Goal: Transaction & Acquisition: Book appointment/travel/reservation

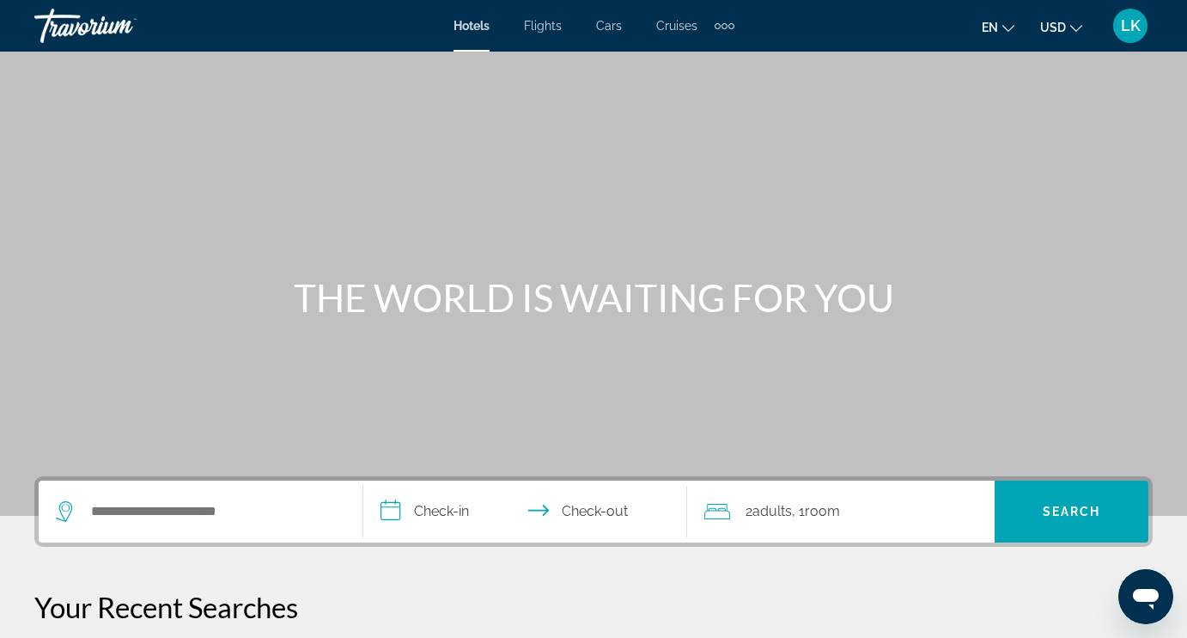
click at [668, 28] on span "Cruises" at bounding box center [676, 26] width 41 height 14
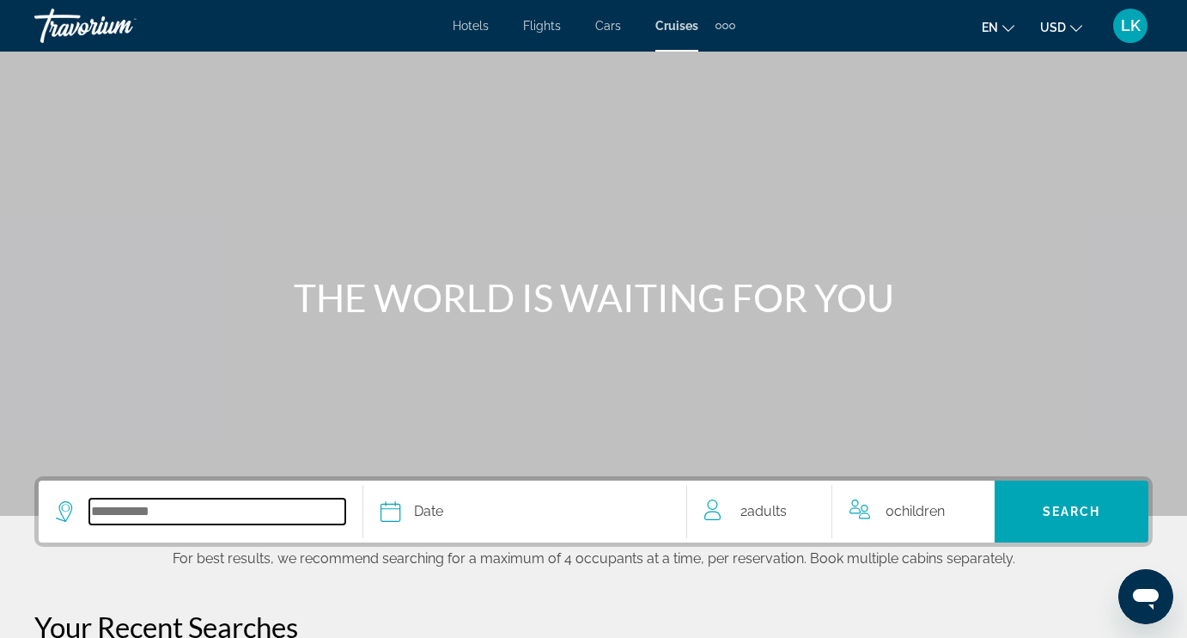
click at [198, 519] on input "Select cruise destination" at bounding box center [217, 511] width 256 height 26
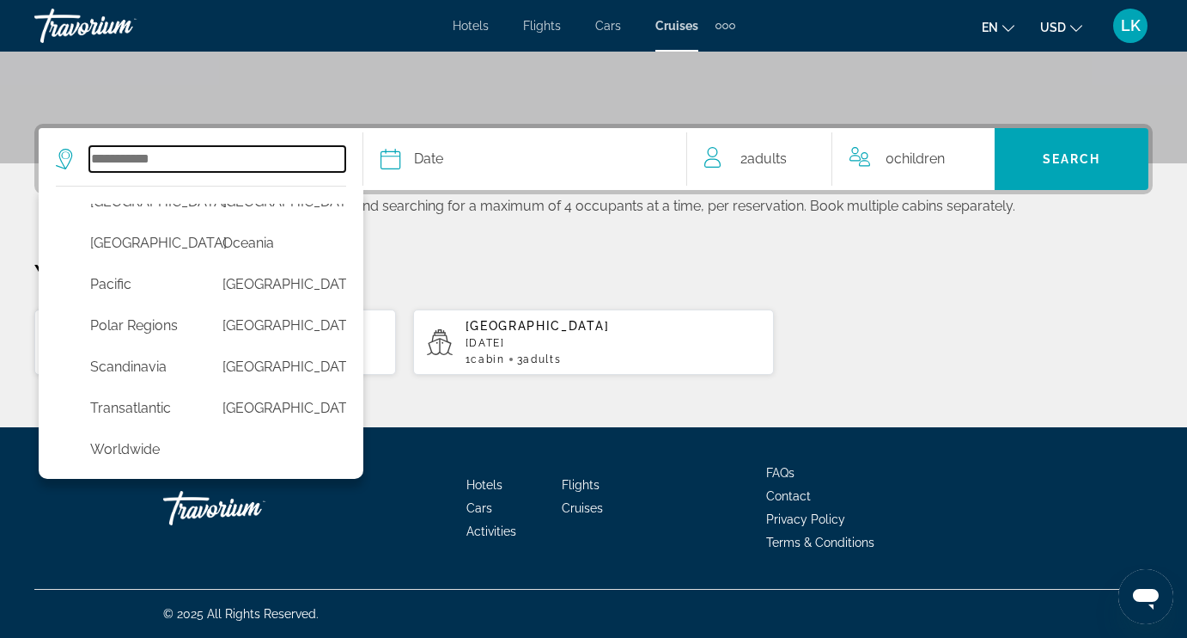
scroll to position [493, 0]
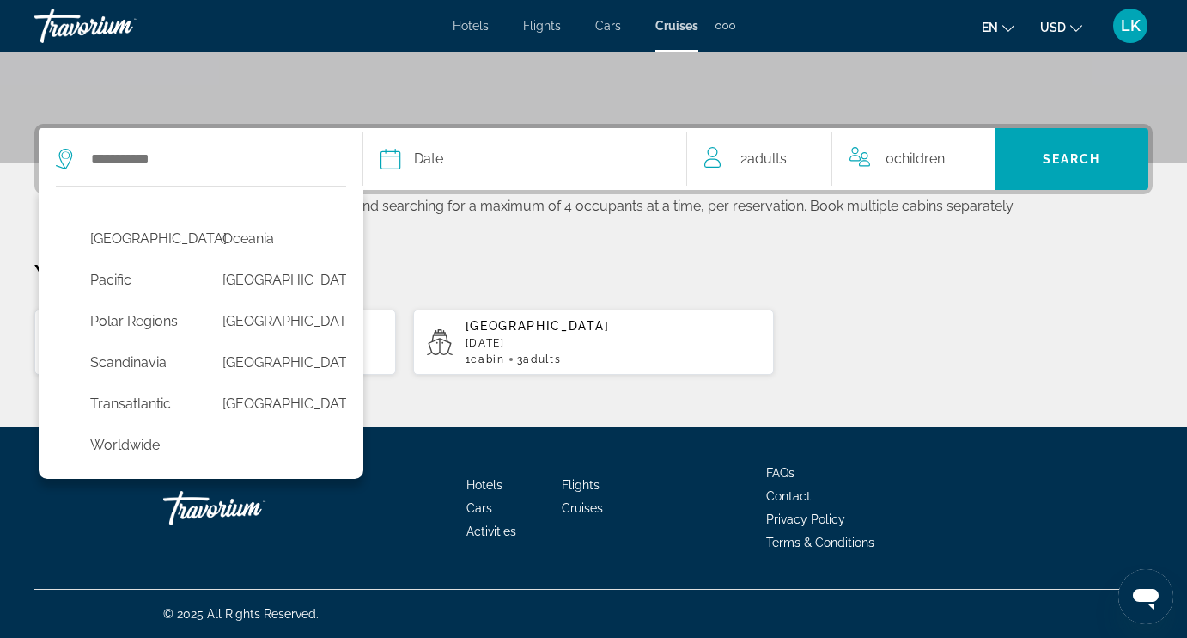
click at [505, 176] on button "Date January February March April May June July August September October Novemb…" at bounding box center [526, 159] width 290 height 62
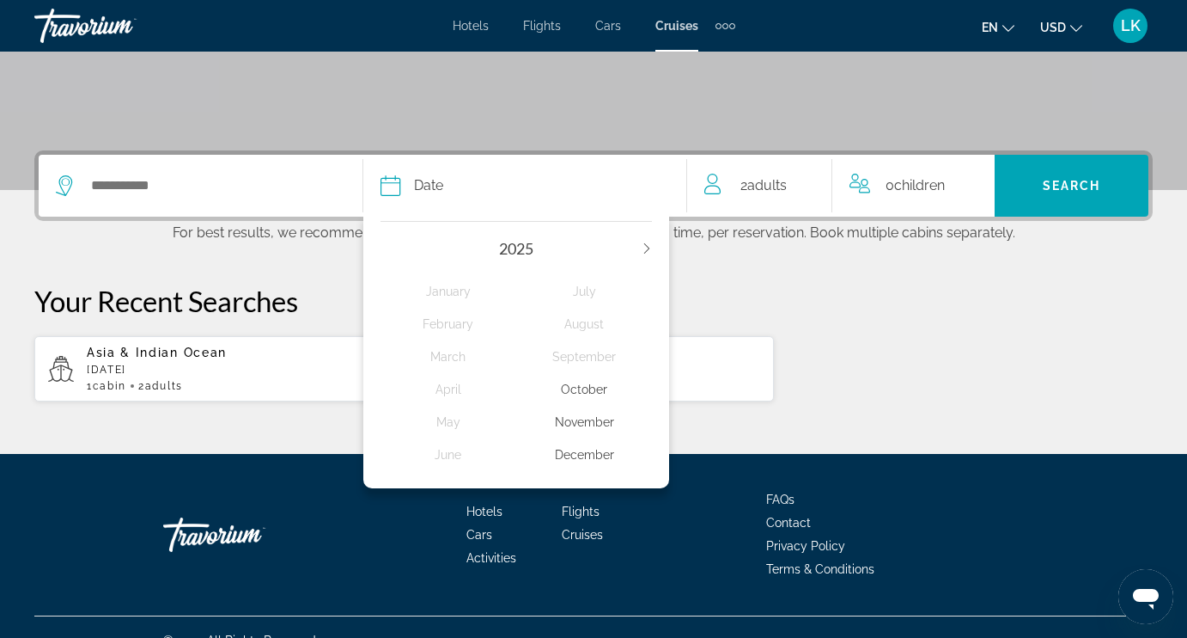
scroll to position [324, 0]
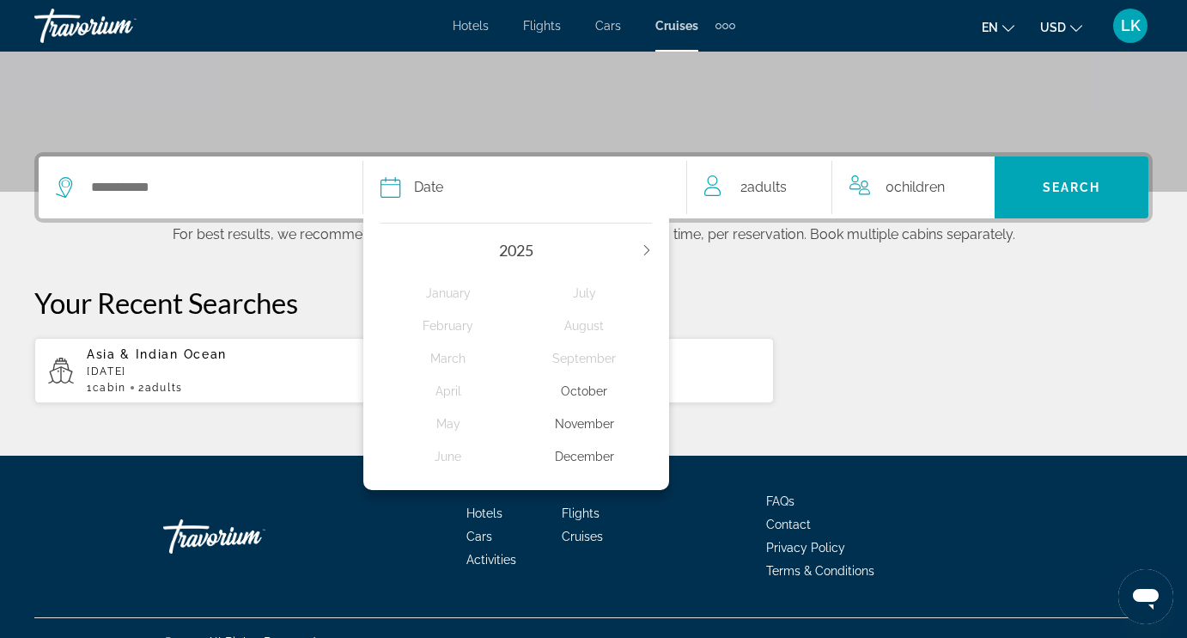
click at [569, 470] on div "December" at bounding box center [584, 456] width 136 height 31
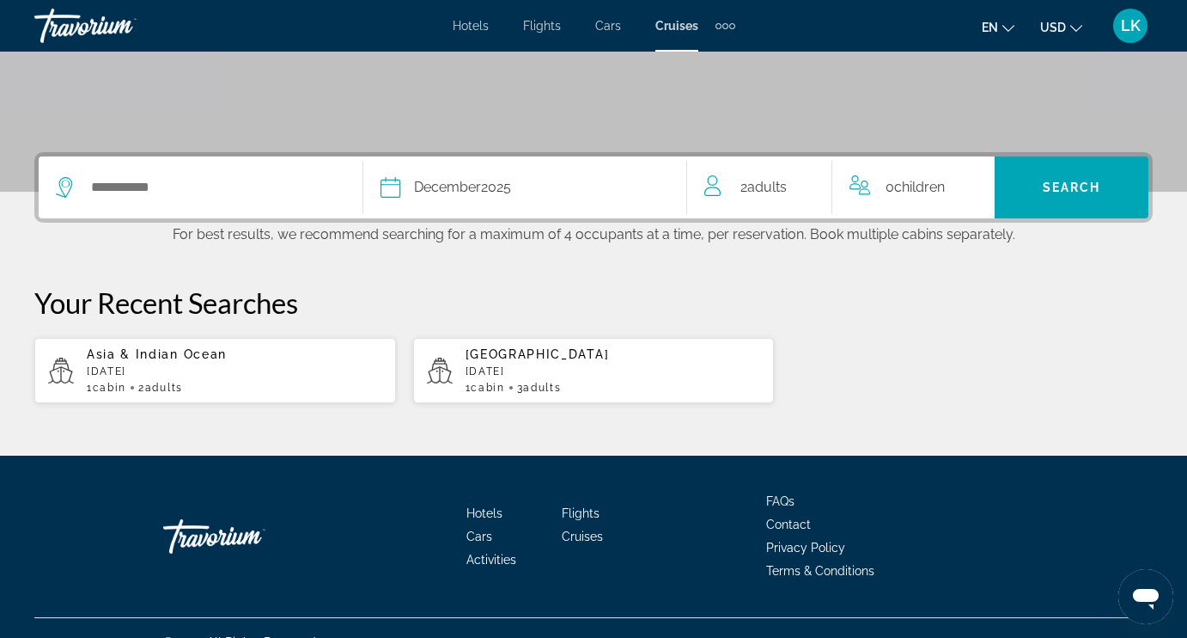
scroll to position [355, 0]
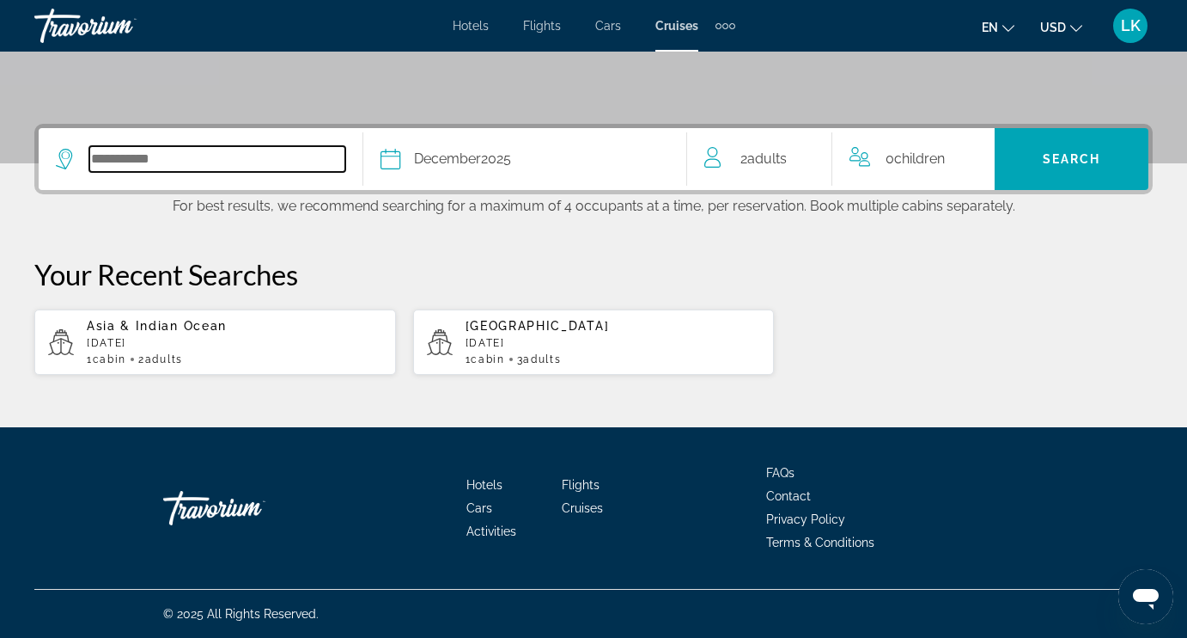
click at [208, 161] on input "Select cruise destination" at bounding box center [217, 159] width 256 height 26
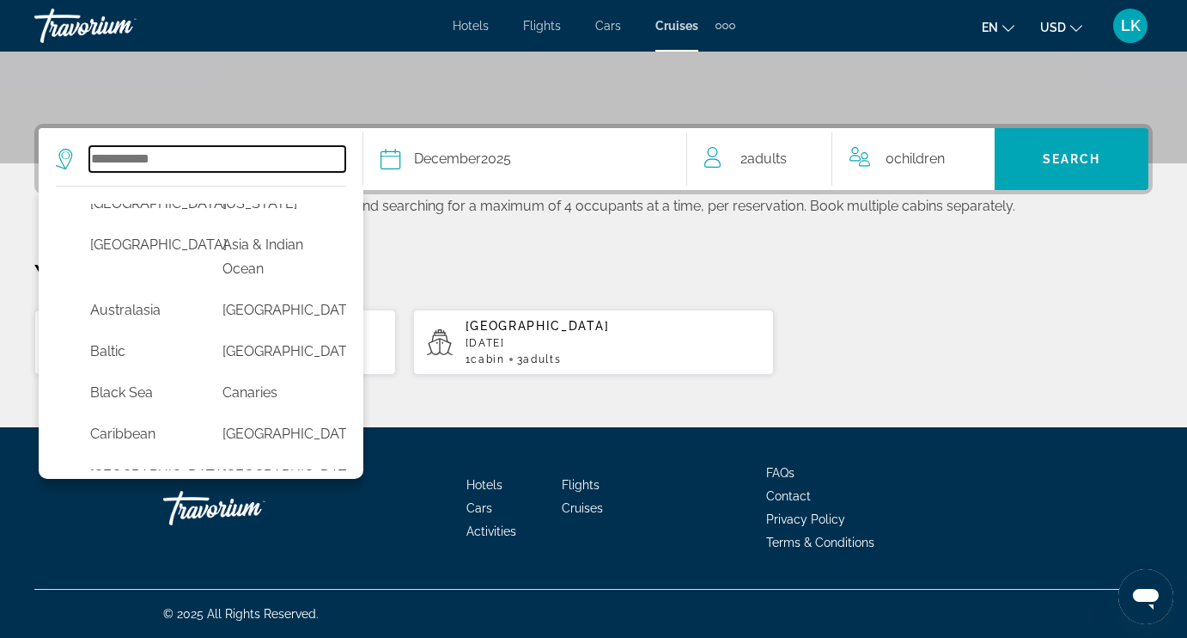
scroll to position [0, 0]
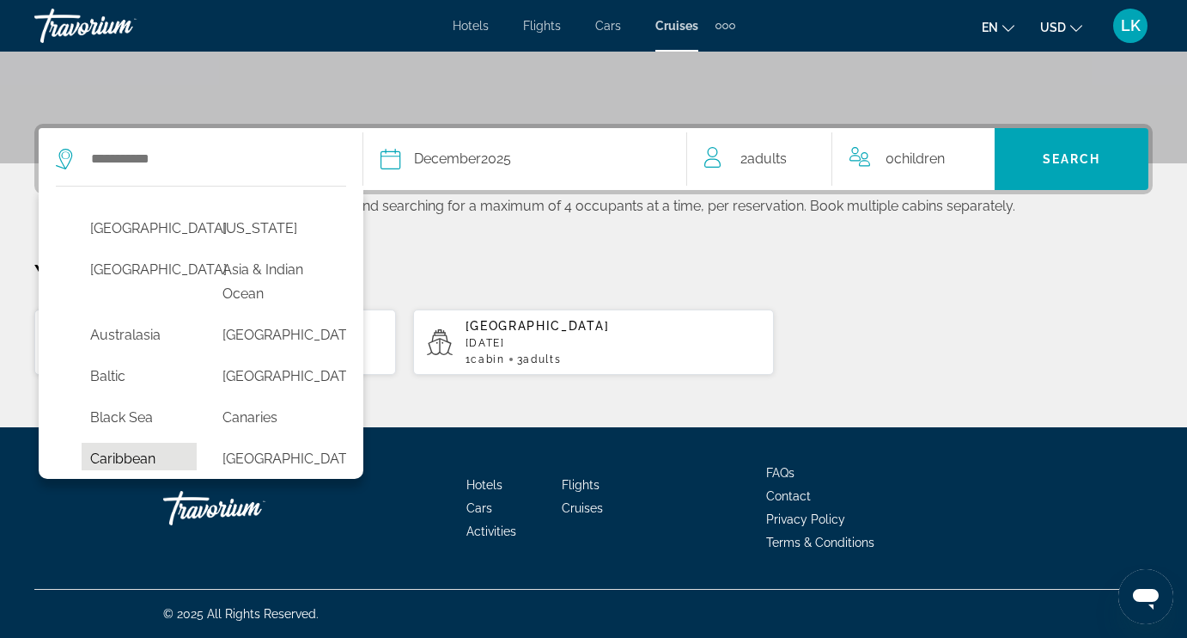
click at [149, 453] on button "Caribbean" at bounding box center [139, 458] width 115 height 33
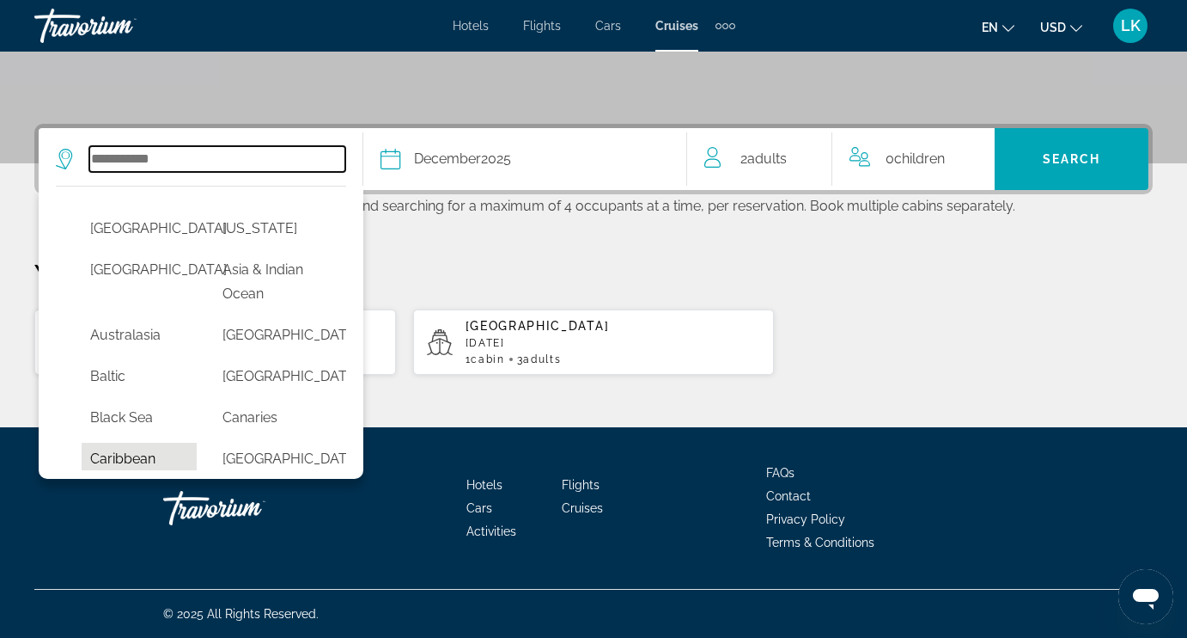
type input "*********"
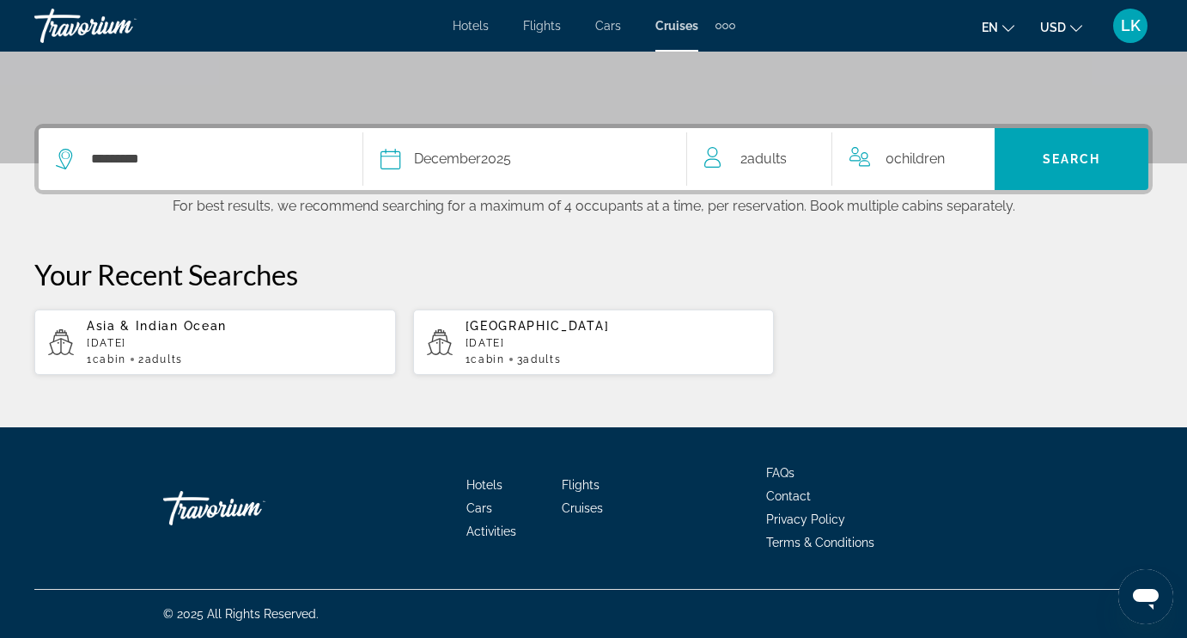
click at [794, 150] on div "2 Adult Adults" at bounding box center [768, 159] width 127 height 24
click at [801, 150] on icon "Increment adults" at bounding box center [807, 155] width 15 height 21
click at [717, 150] on icon "Decrement adults" at bounding box center [712, 155] width 15 height 21
click at [768, 153] on span "Adults" at bounding box center [764, 156] width 40 height 16
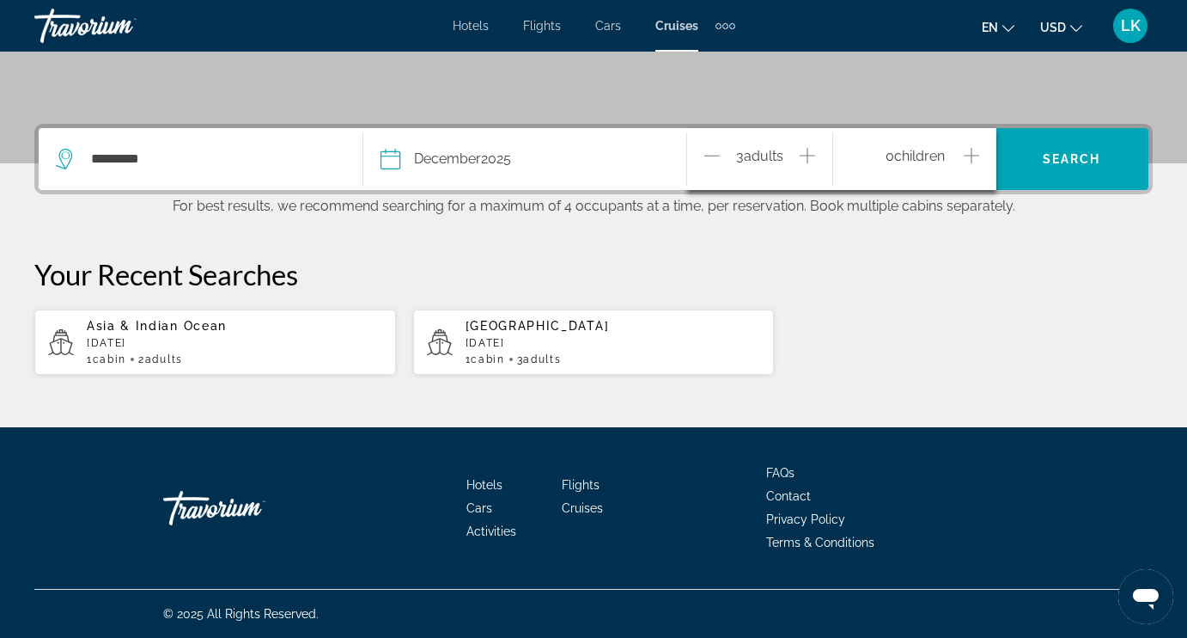
click at [807, 150] on icon "Increment adults" at bounding box center [807, 155] width 15 height 21
click at [912, 160] on span "0 Child Children" at bounding box center [915, 159] width 59 height 30
click at [916, 154] on span "Children" at bounding box center [919, 156] width 51 height 16
click at [911, 150] on span "Children" at bounding box center [919, 156] width 51 height 16
click at [1059, 149] on span "Search" at bounding box center [1072, 158] width 154 height 41
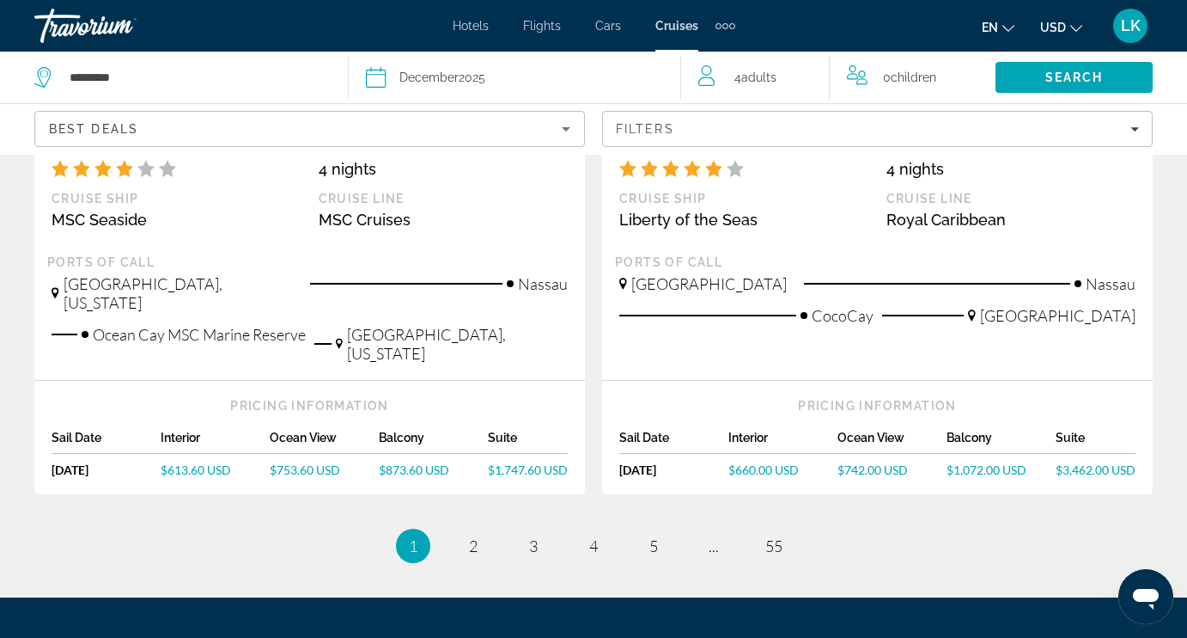
scroll to position [1943, 0]
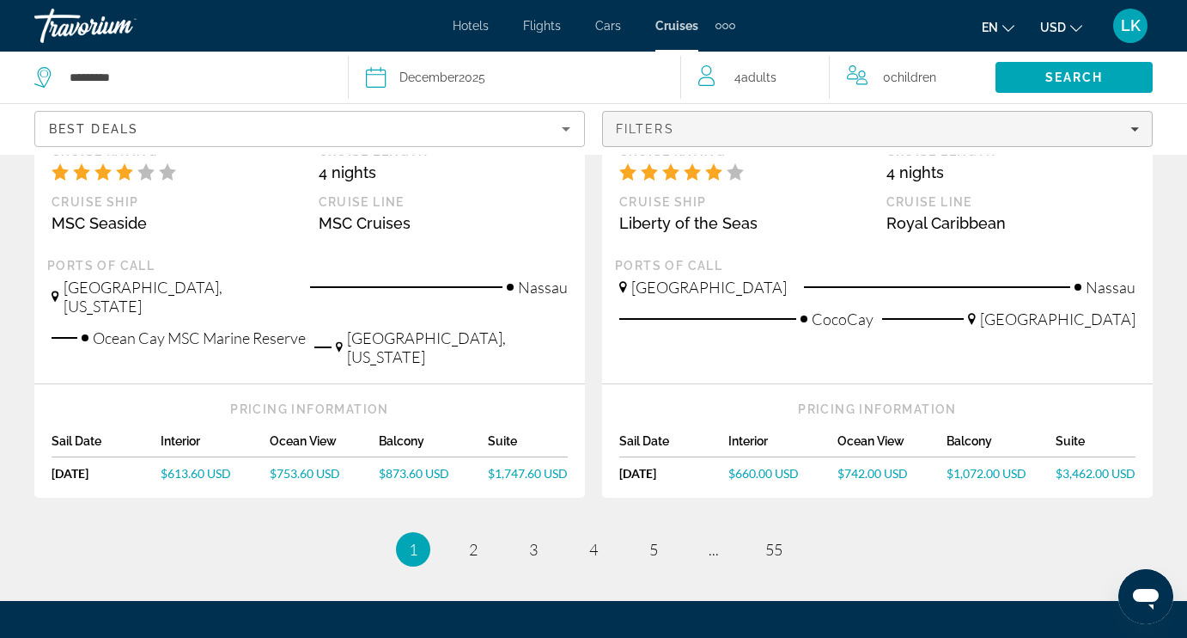
click at [696, 128] on div "Filters" at bounding box center [877, 129] width 523 height 14
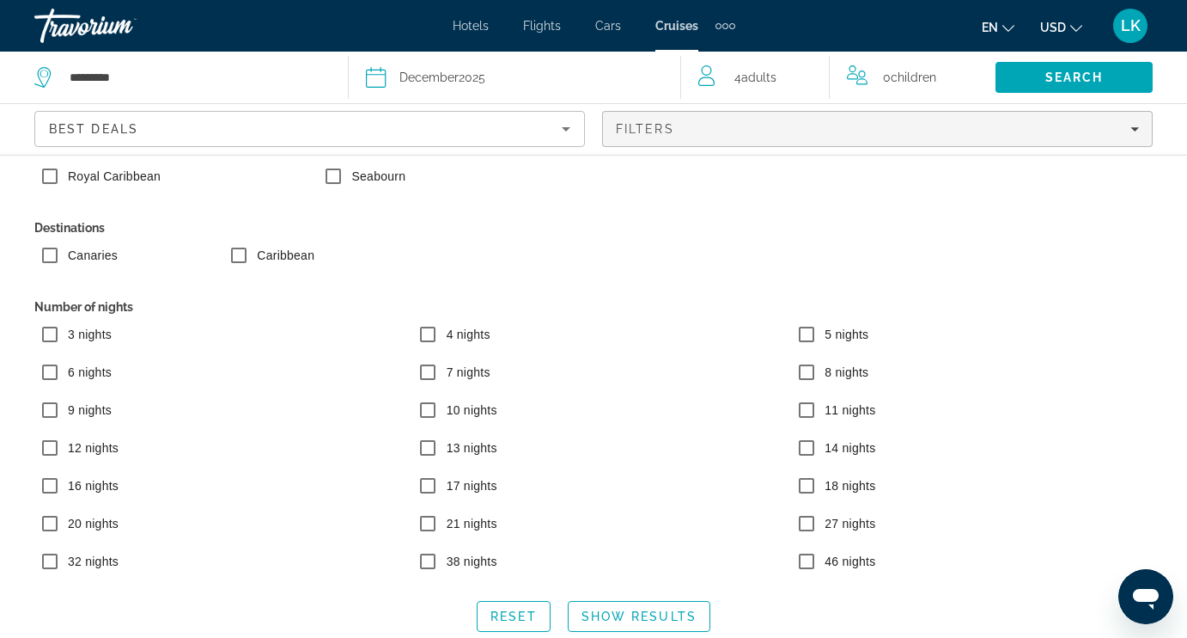
scroll to position [1970, 0]
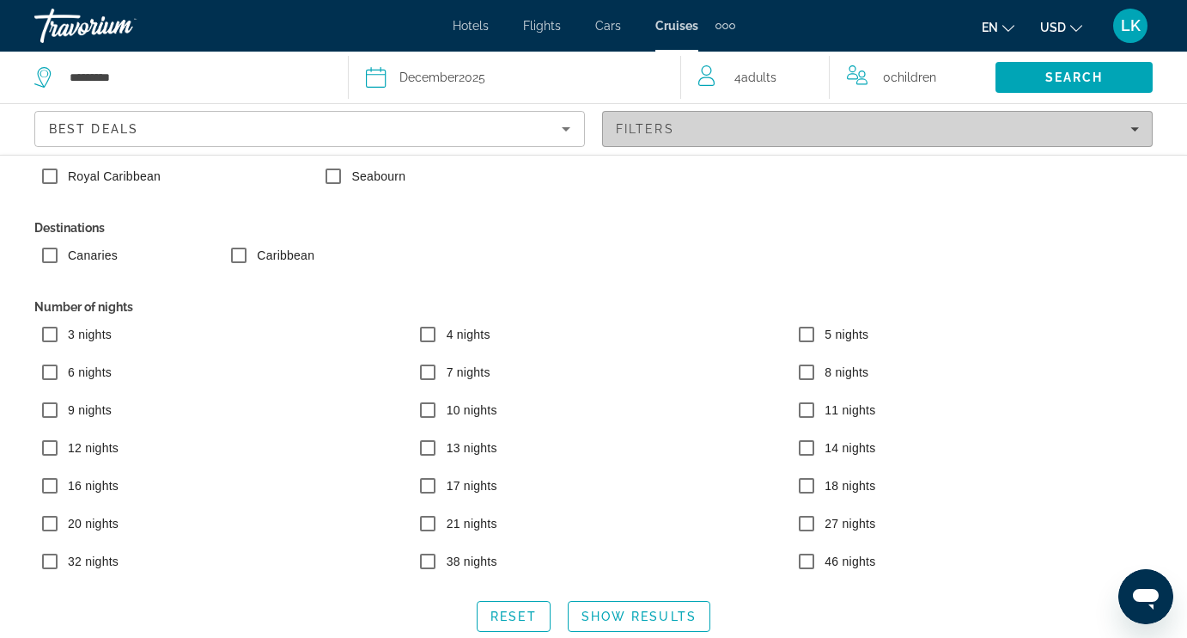
click at [639, 125] on span "Filters" at bounding box center [645, 129] width 58 height 14
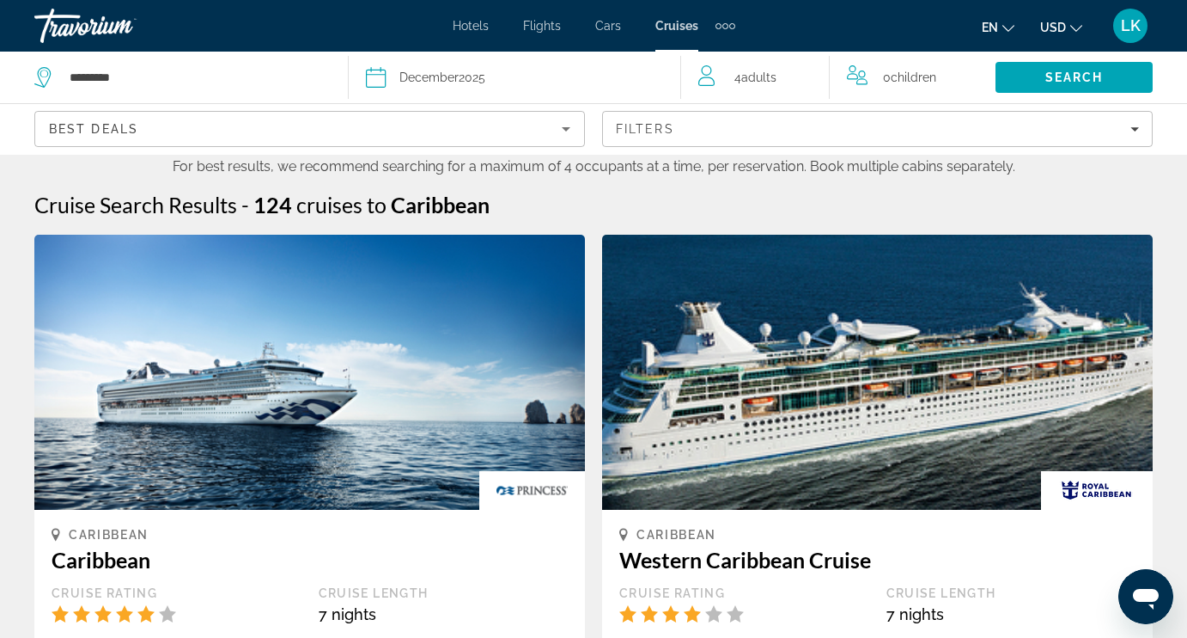
scroll to position [0, 0]
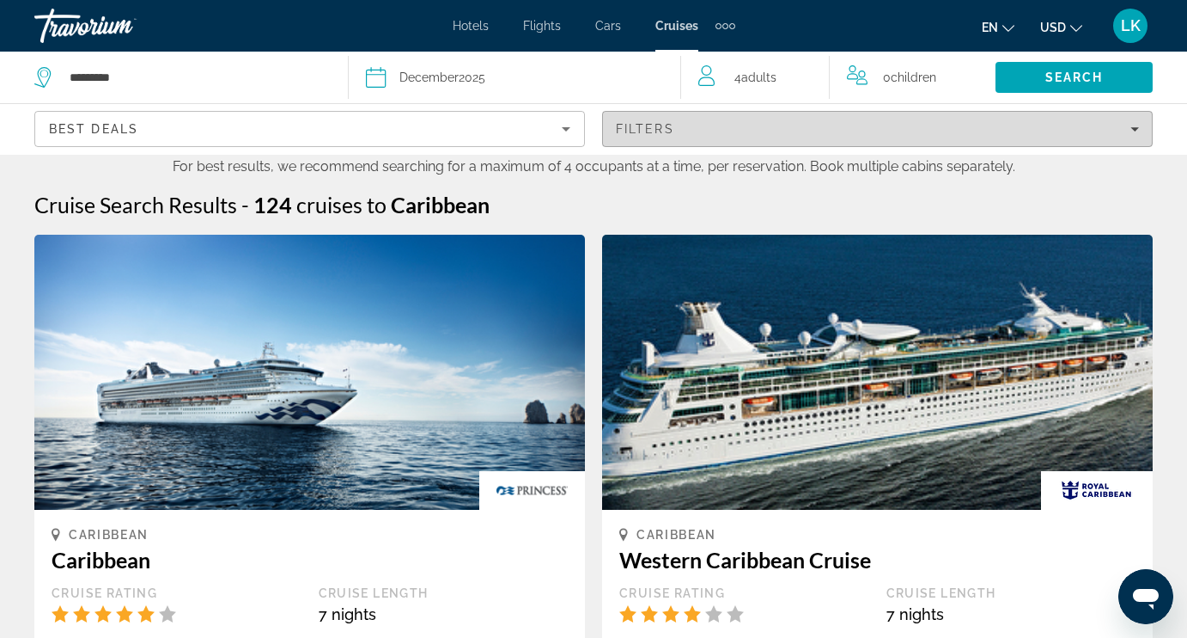
click at [709, 126] on div "Filters" at bounding box center [877, 129] width 523 height 14
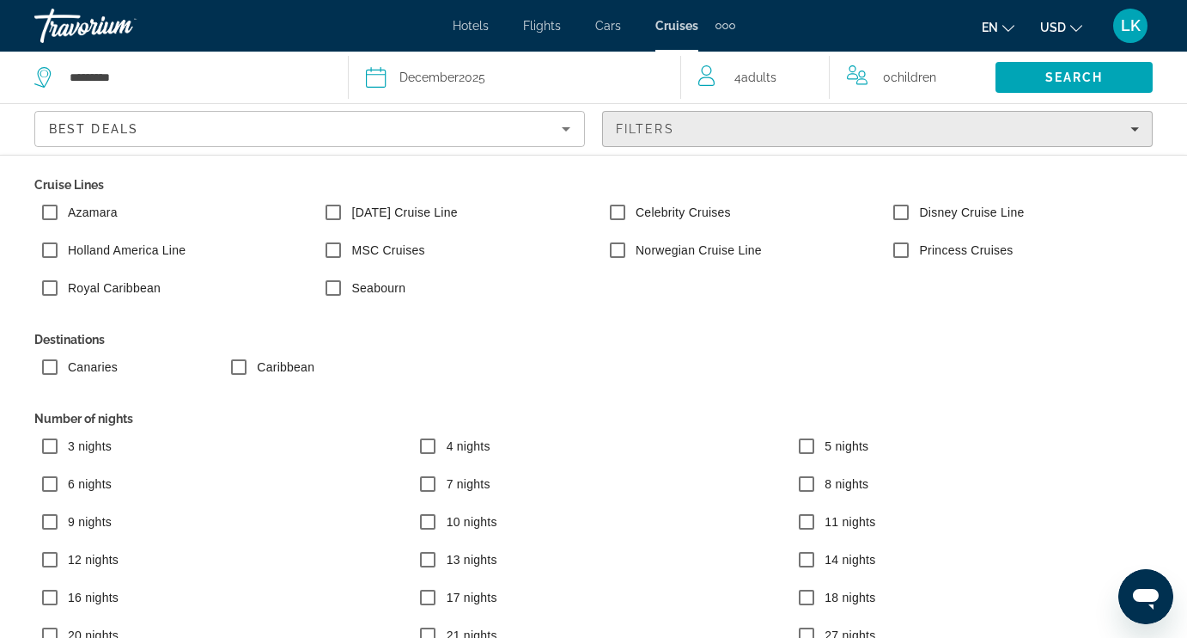
click at [631, 126] on span "Filters" at bounding box center [645, 129] width 58 height 14
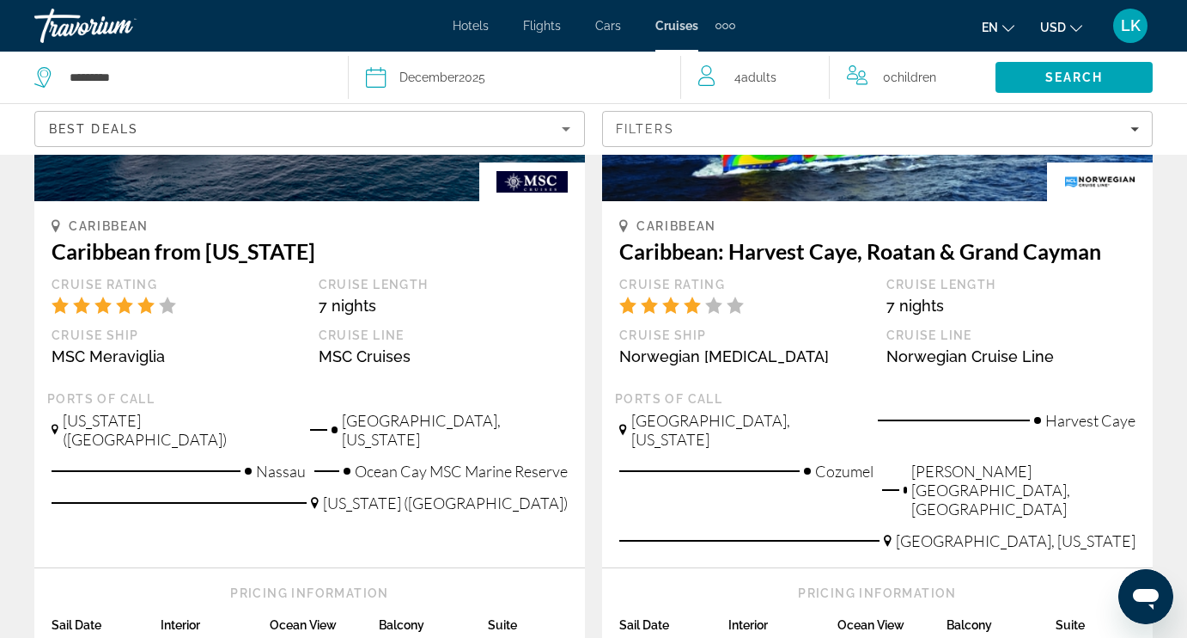
scroll to position [1938, 0]
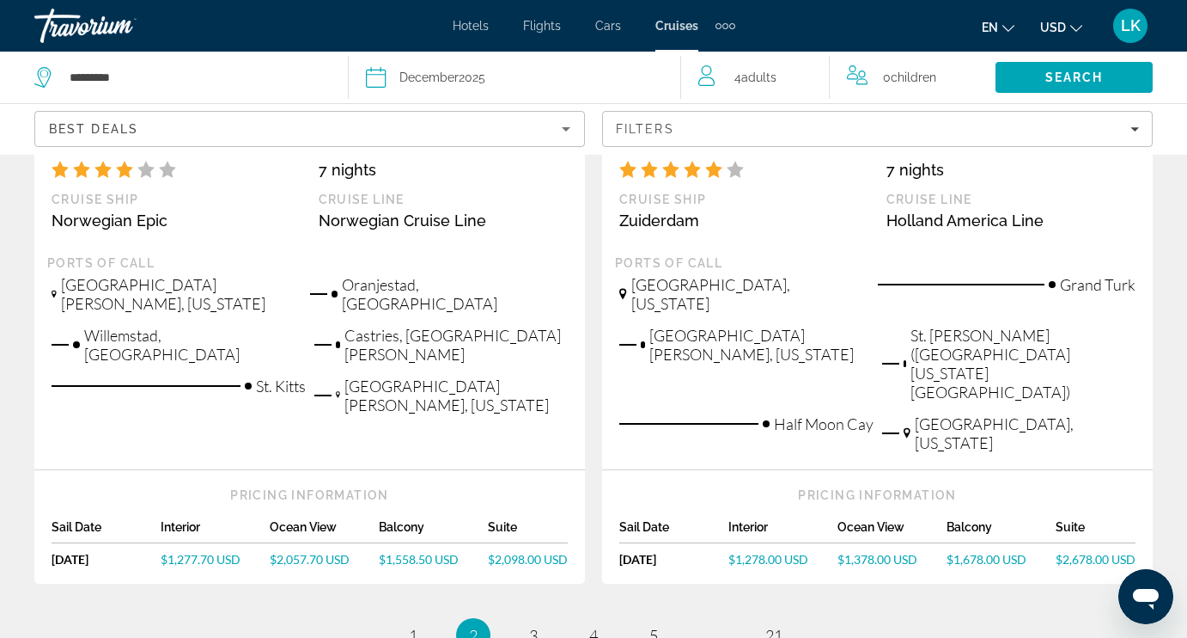
scroll to position [2099, 0]
click at [531, 626] on span "3" at bounding box center [533, 635] width 9 height 19
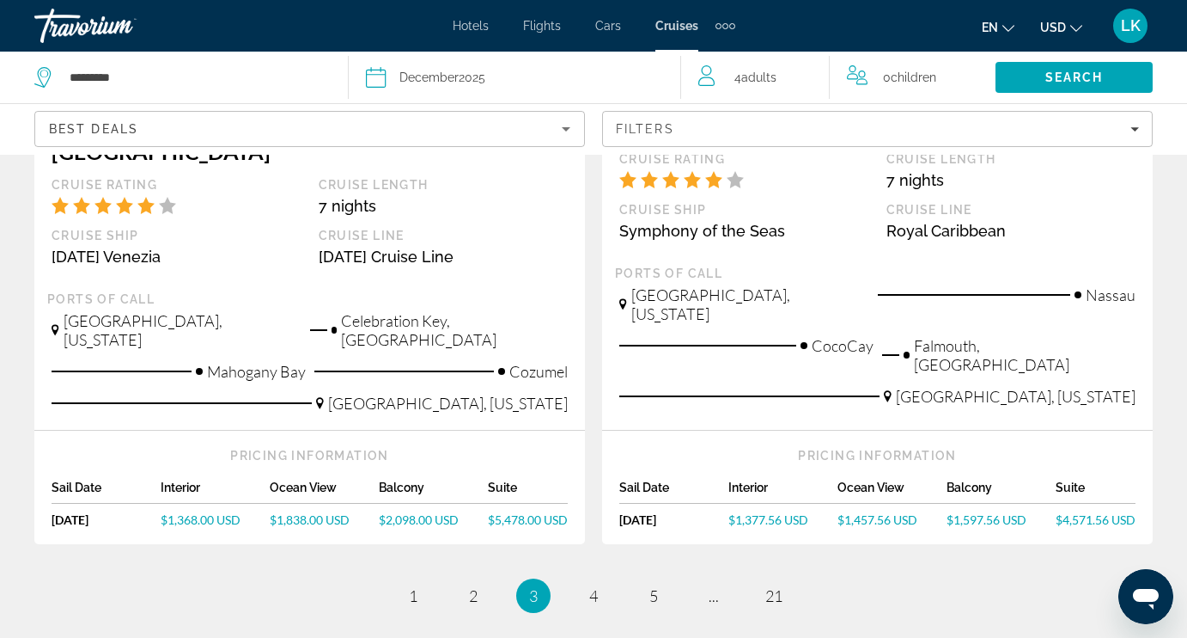
scroll to position [2126, 0]
click at [601, 582] on link "page 4" at bounding box center [594, 597] width 30 height 30
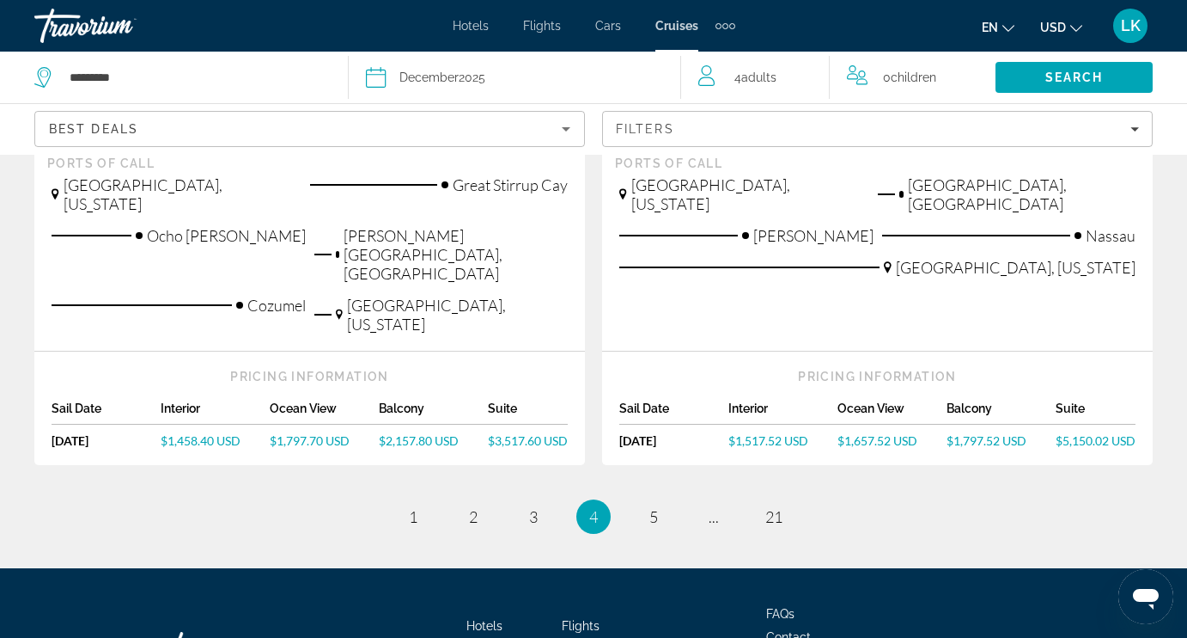
scroll to position [2118, 0]
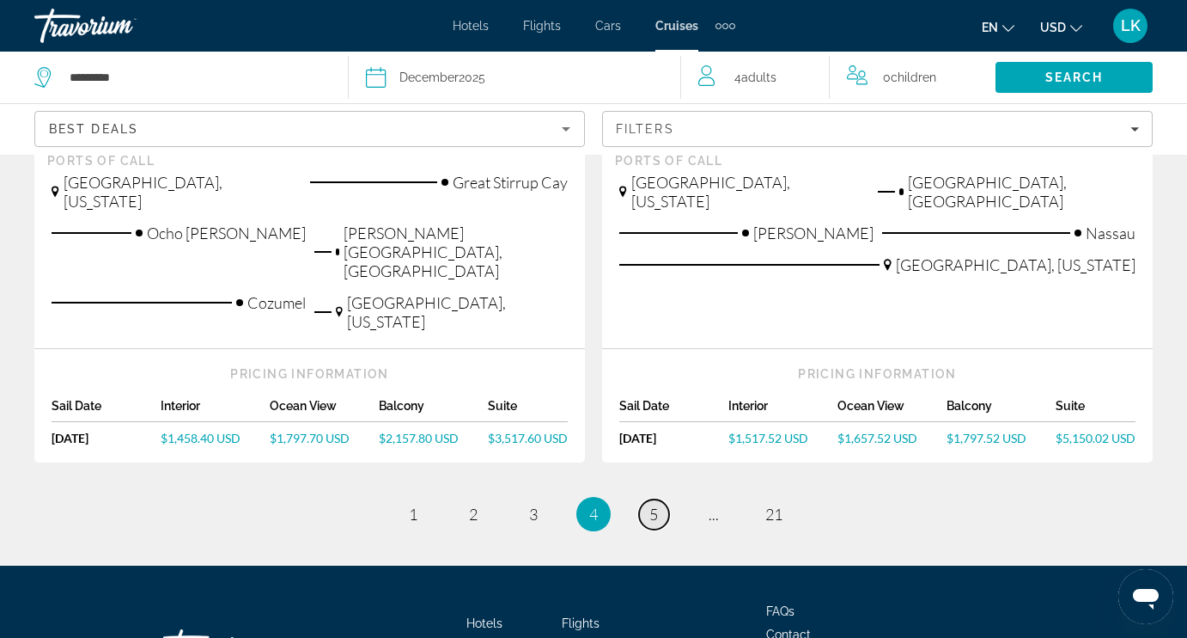
click at [653, 504] on span "5" at bounding box center [654, 513] width 9 height 19
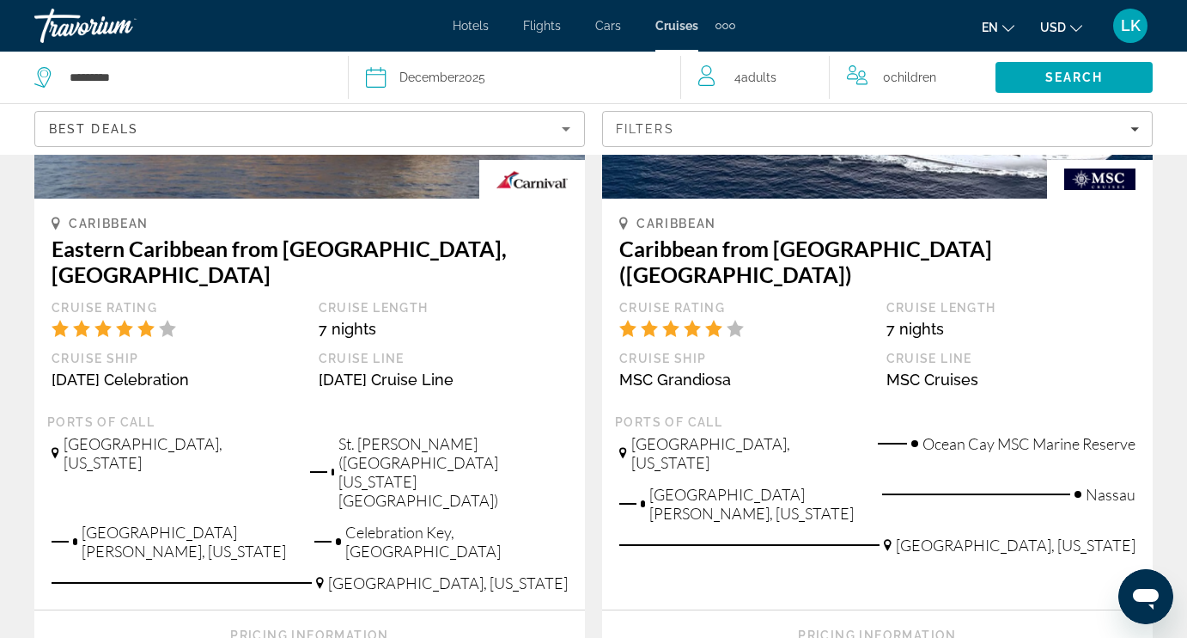
scroll to position [1940, 0]
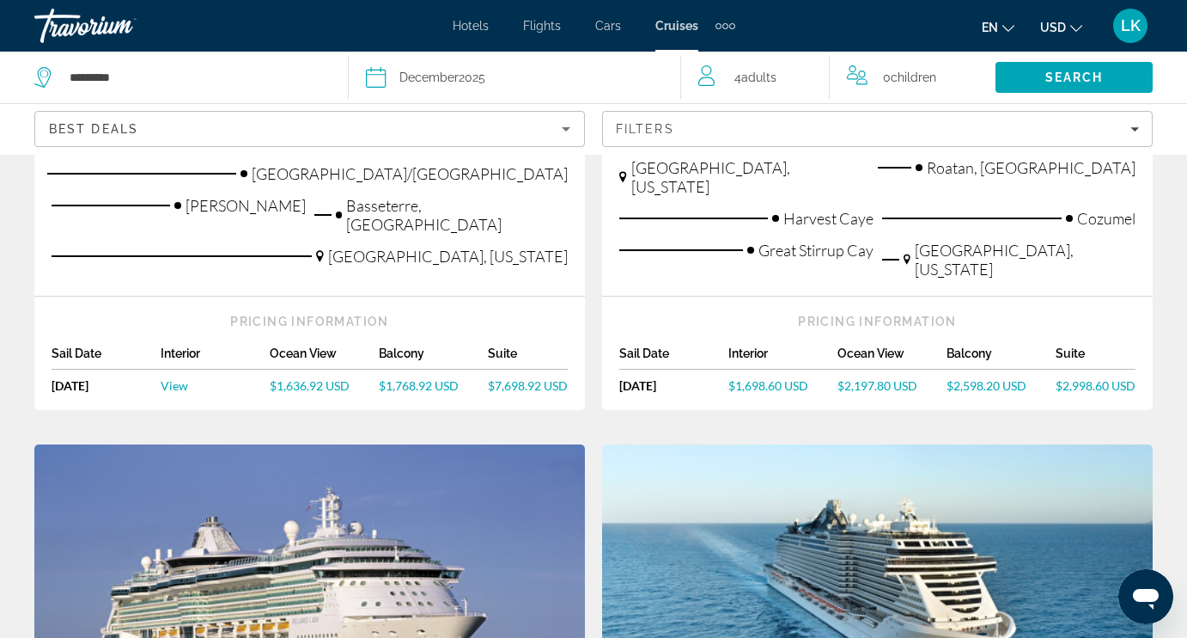
scroll to position [591, 0]
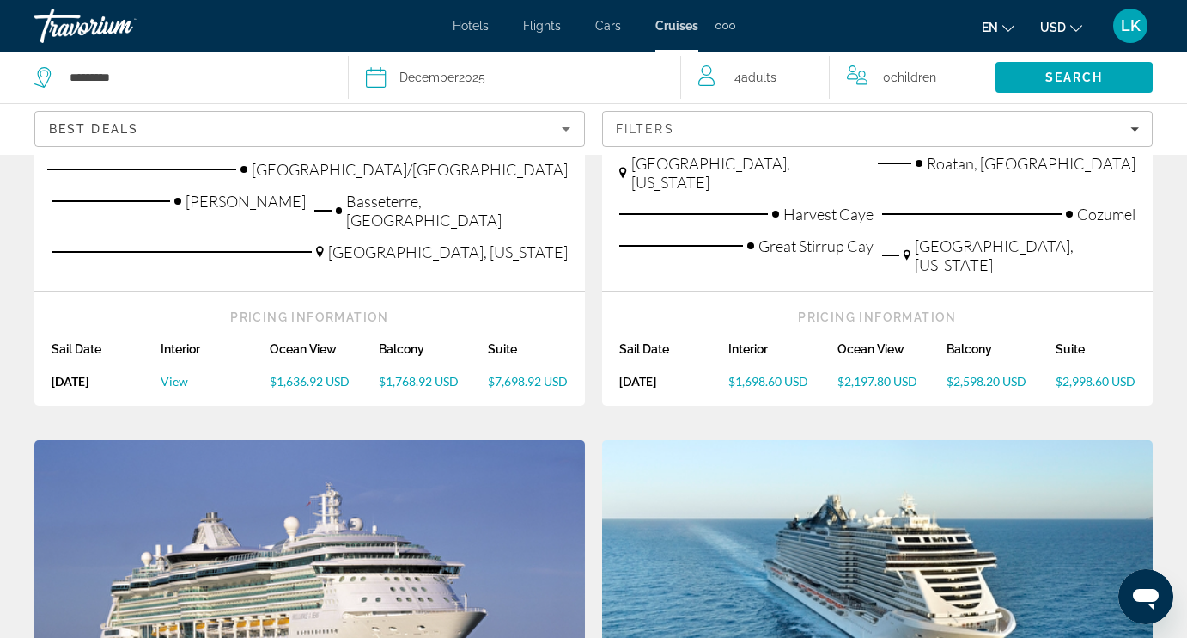
click at [973, 374] on span "$2,598.20 USD" at bounding box center [987, 381] width 80 height 15
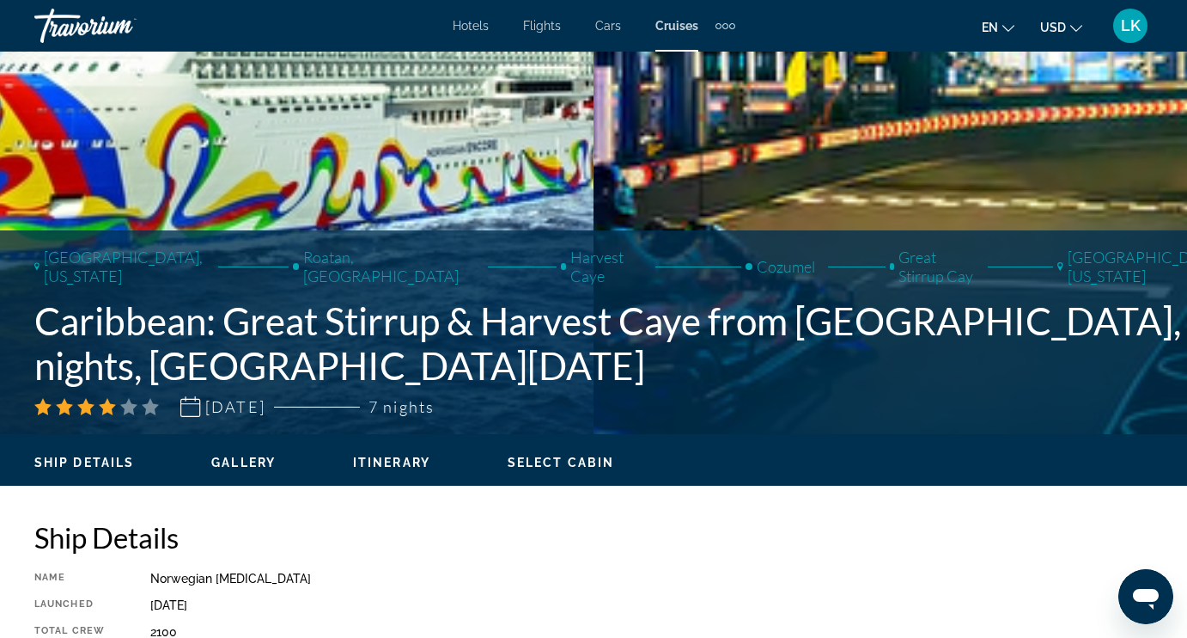
scroll to position [368, 0]
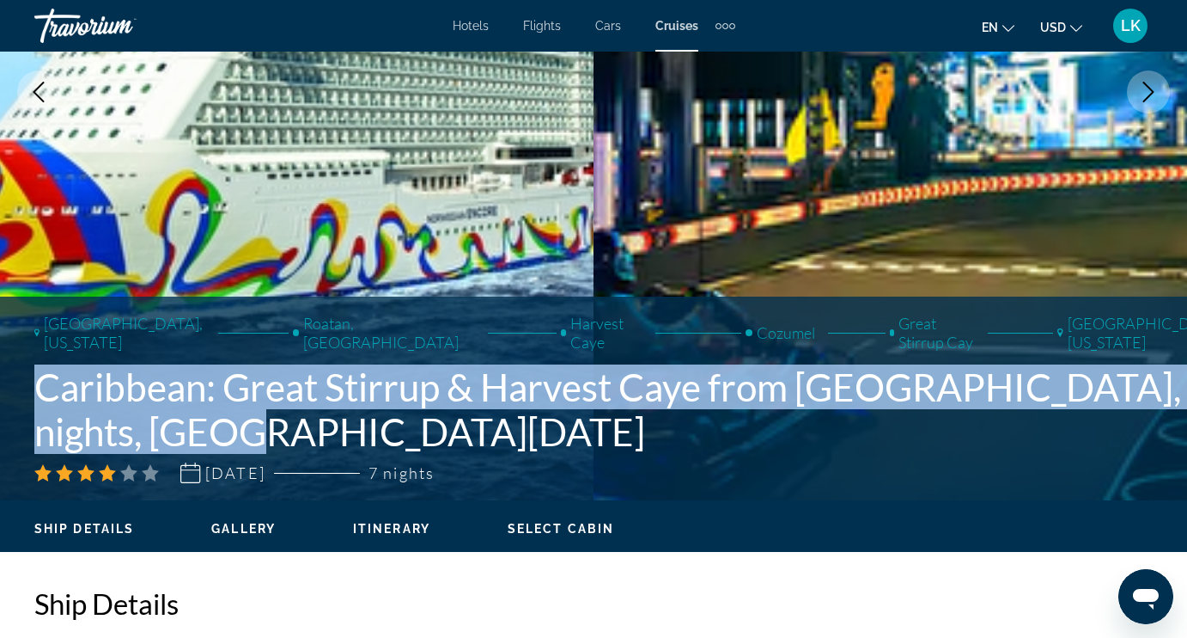
drag, startPoint x: 37, startPoint y: 383, endPoint x: 299, endPoint y: 448, distance: 269.9
click at [299, 448] on h1 "Caribbean: Great Stirrup & Harvest Caye from Miami, 7 nights, Sat, Dec 20, 2025" at bounding box center [641, 408] width 1215 height 89
copy h1 "Caribbean: Great Stirrup & Harvest Caye from Miami, 7 nights, Sat, Dec 20, 2025"
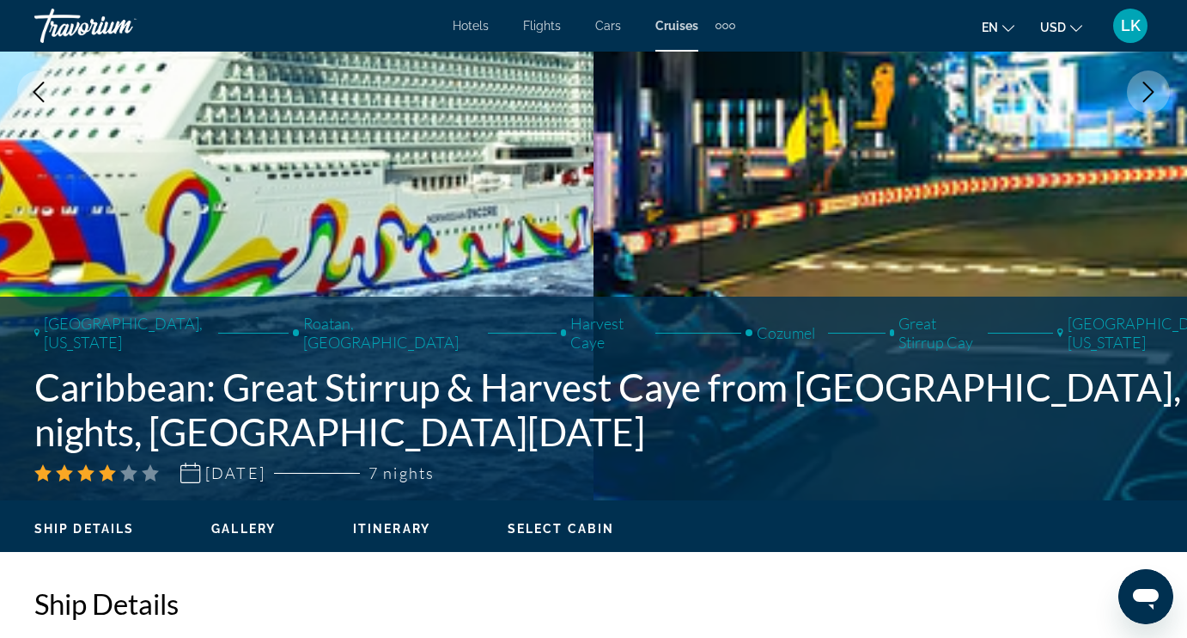
click at [616, 183] on img "Main content" at bounding box center [891, 92] width 594 height 816
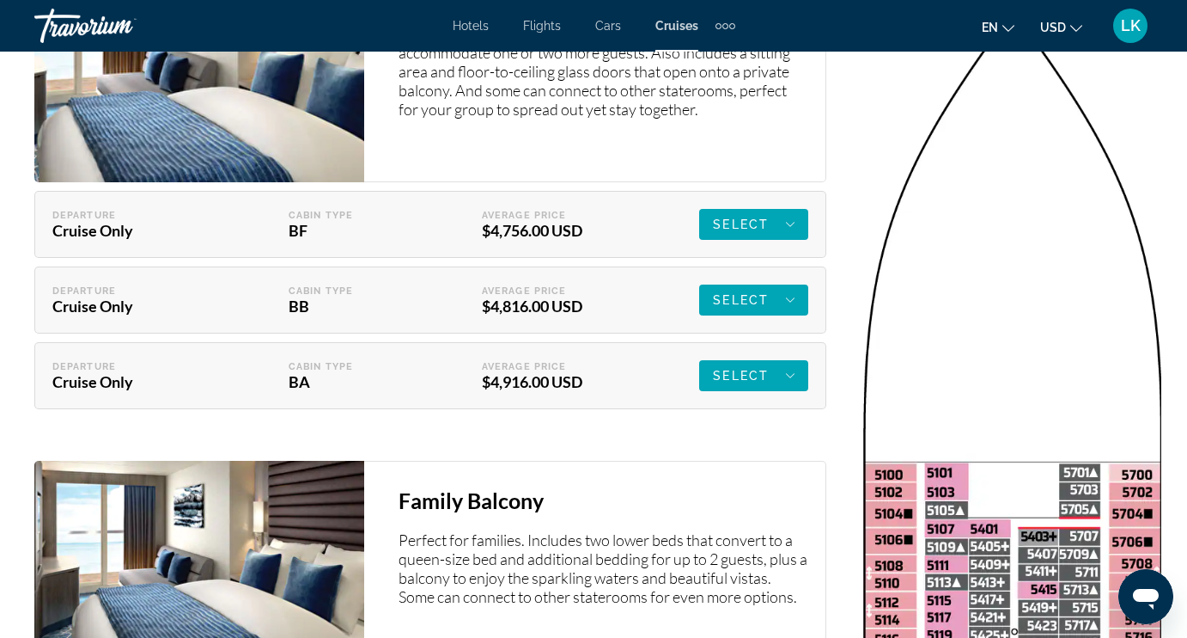
scroll to position [3739, 0]
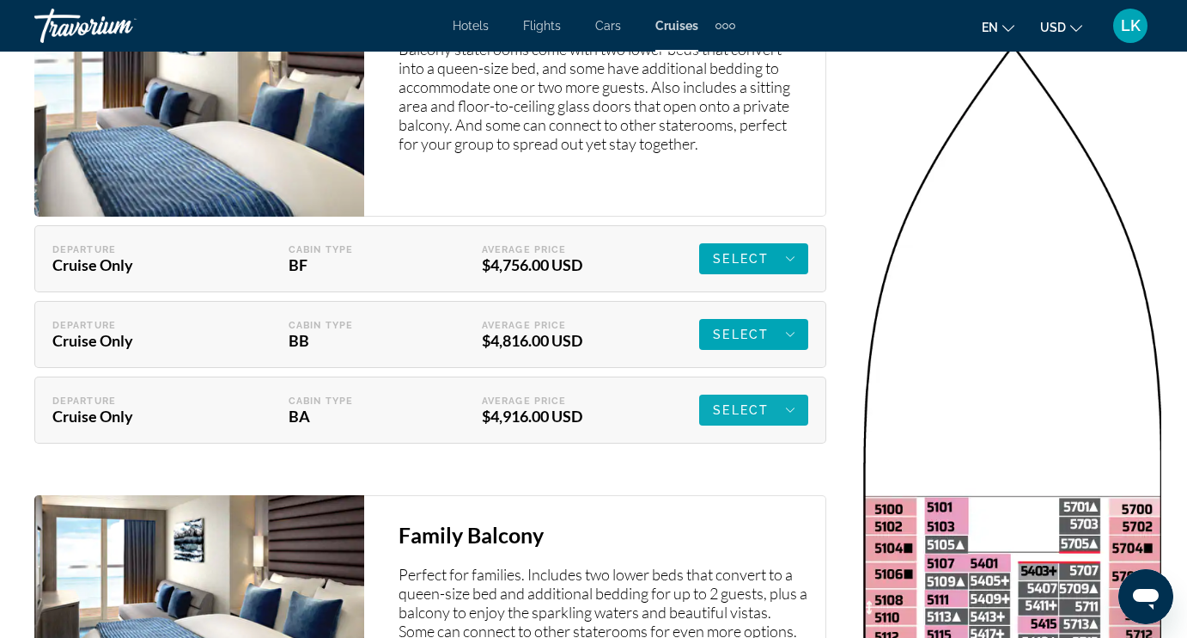
click at [775, 400] on div "Select" at bounding box center [754, 410] width 82 height 21
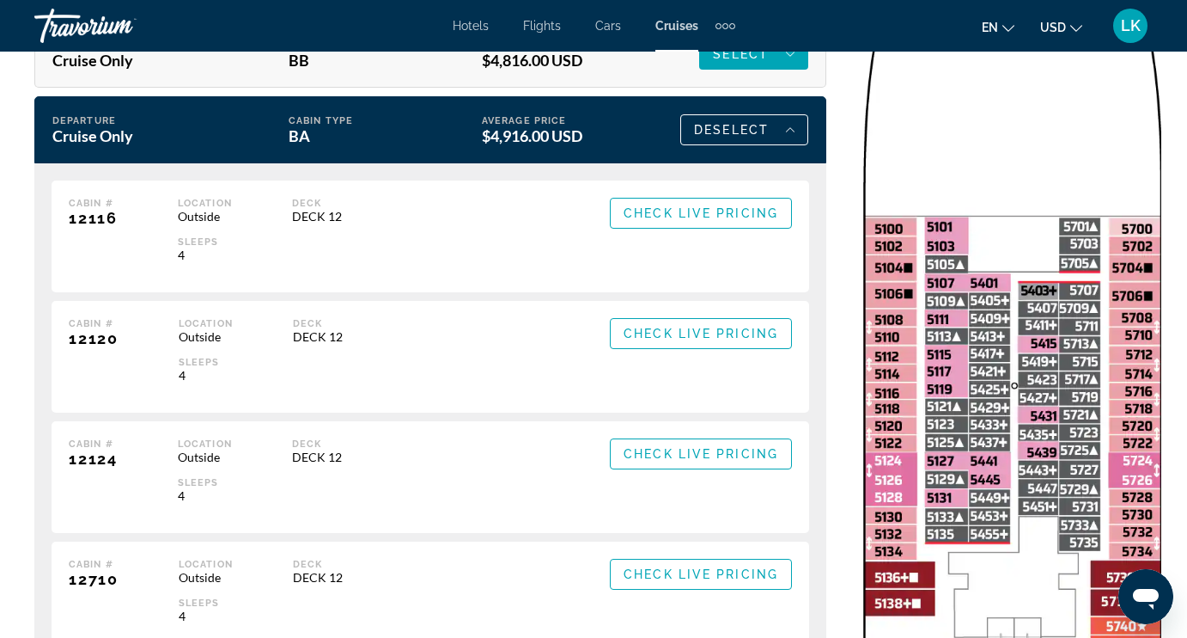
scroll to position [4021, 0]
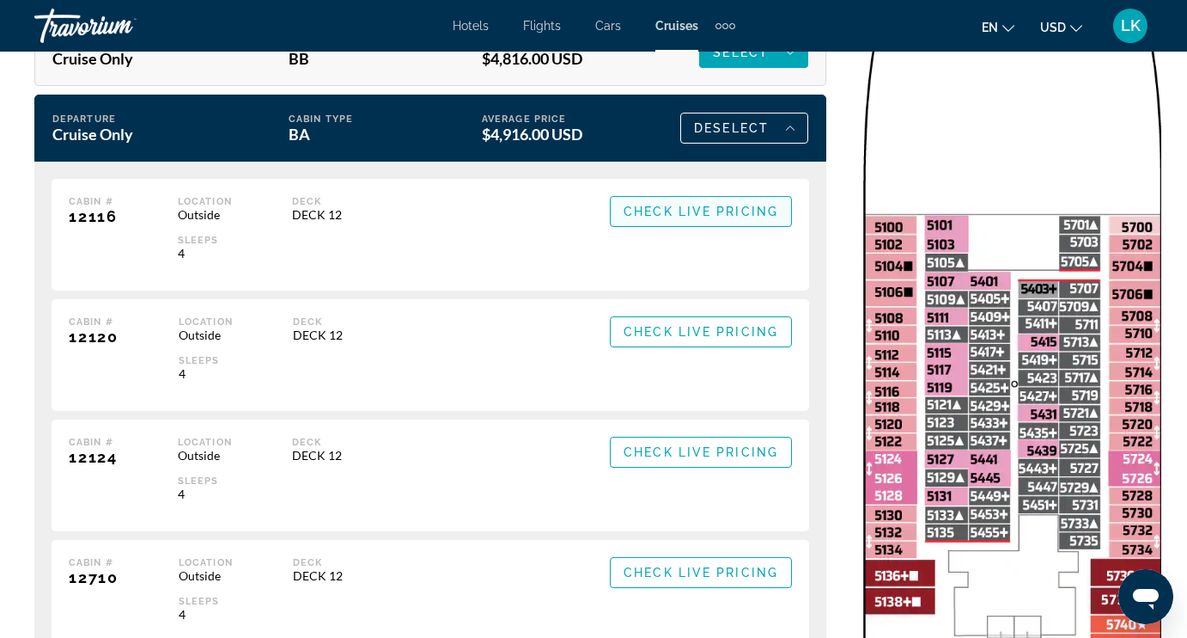
click at [659, 204] on span "Check Live Pricing" at bounding box center [701, 211] width 155 height 14
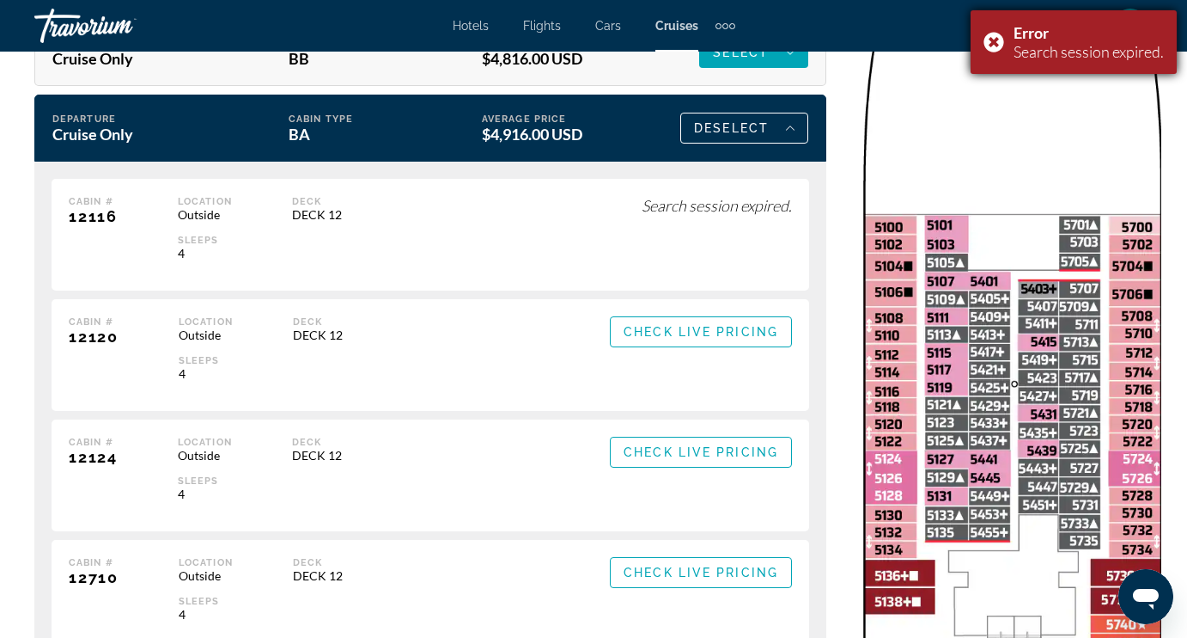
click at [998, 39] on div "Error Search session expired." at bounding box center [1074, 42] width 206 height 64
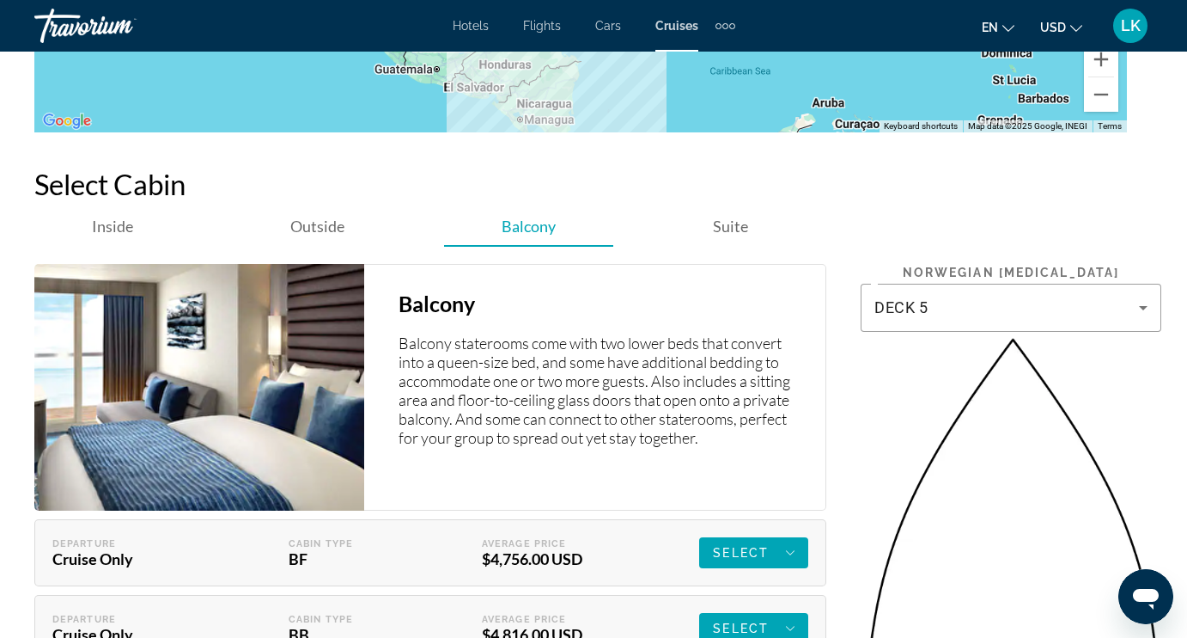
scroll to position [3439, 0]
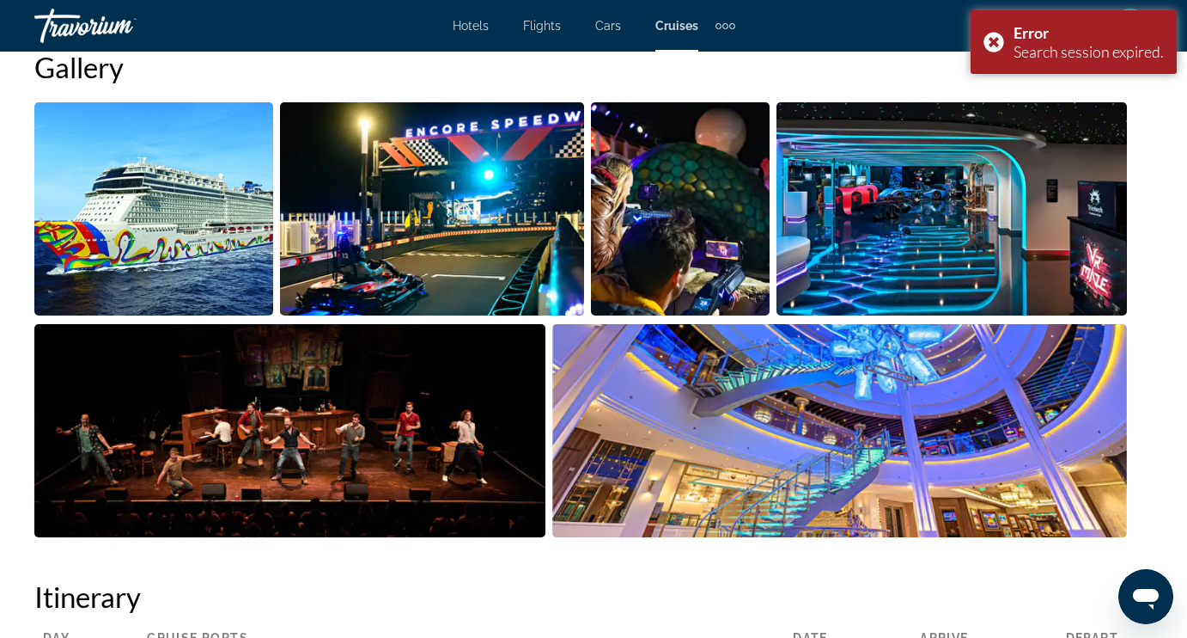
scroll to position [2283, 0]
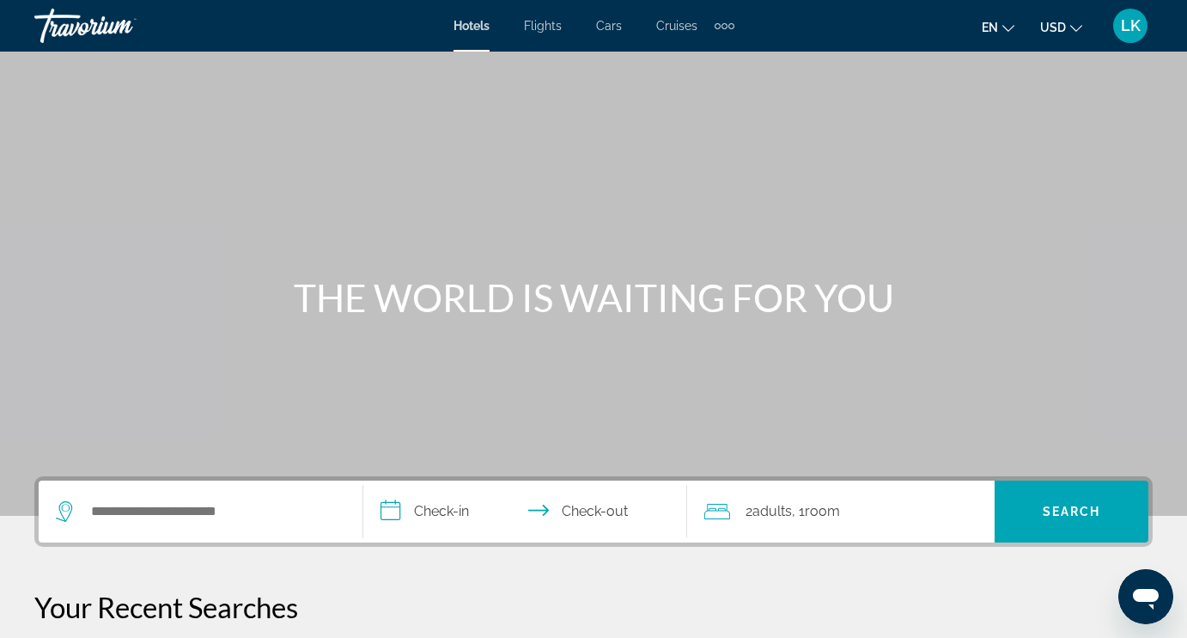
click at [674, 25] on span "Cruises" at bounding box center [676, 26] width 41 height 14
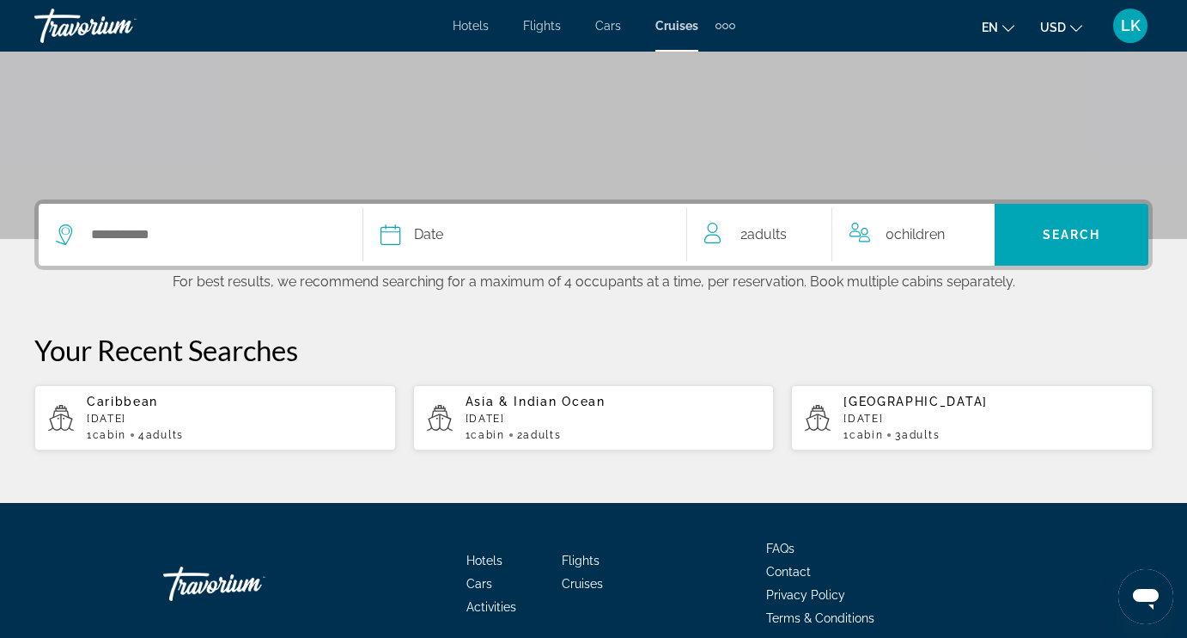
scroll to position [301, 0]
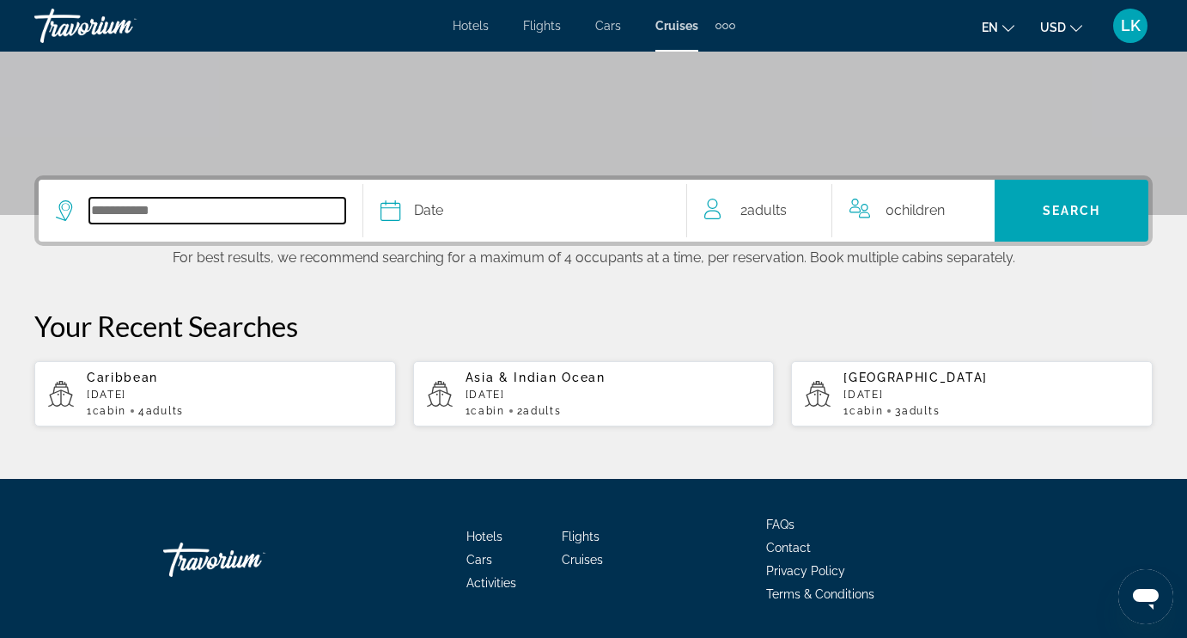
click at [191, 219] on input "Select cruise destination" at bounding box center [217, 211] width 256 height 26
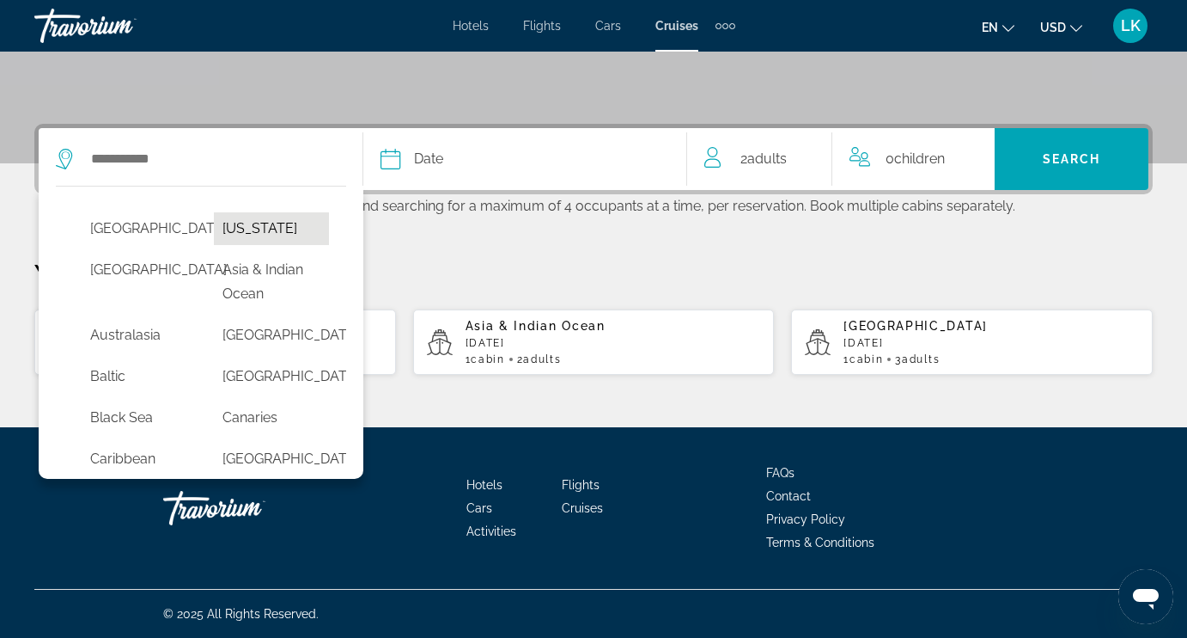
click at [244, 221] on button "[US_STATE]" at bounding box center [271, 228] width 115 height 33
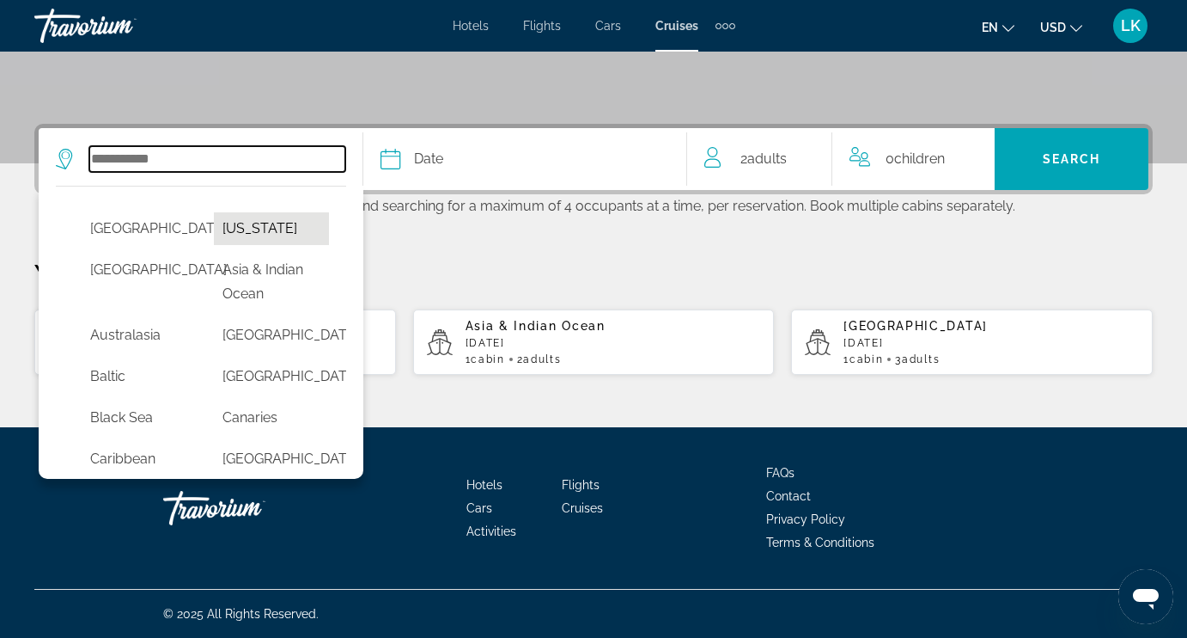
type input "******"
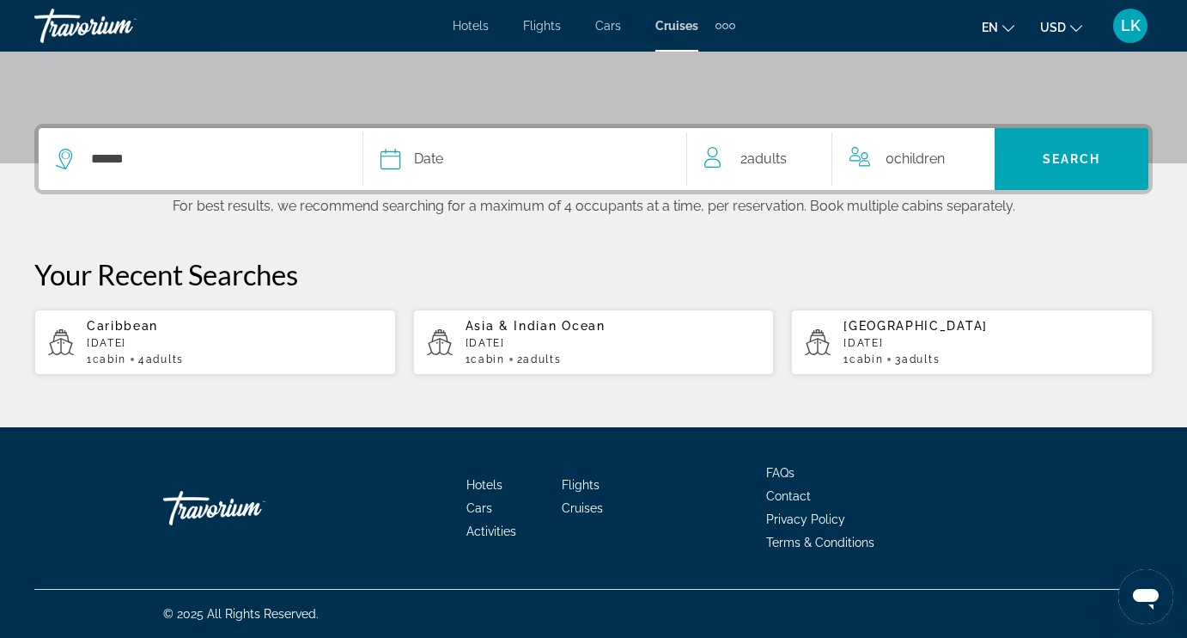
click at [456, 154] on div "Date" at bounding box center [526, 159] width 290 height 24
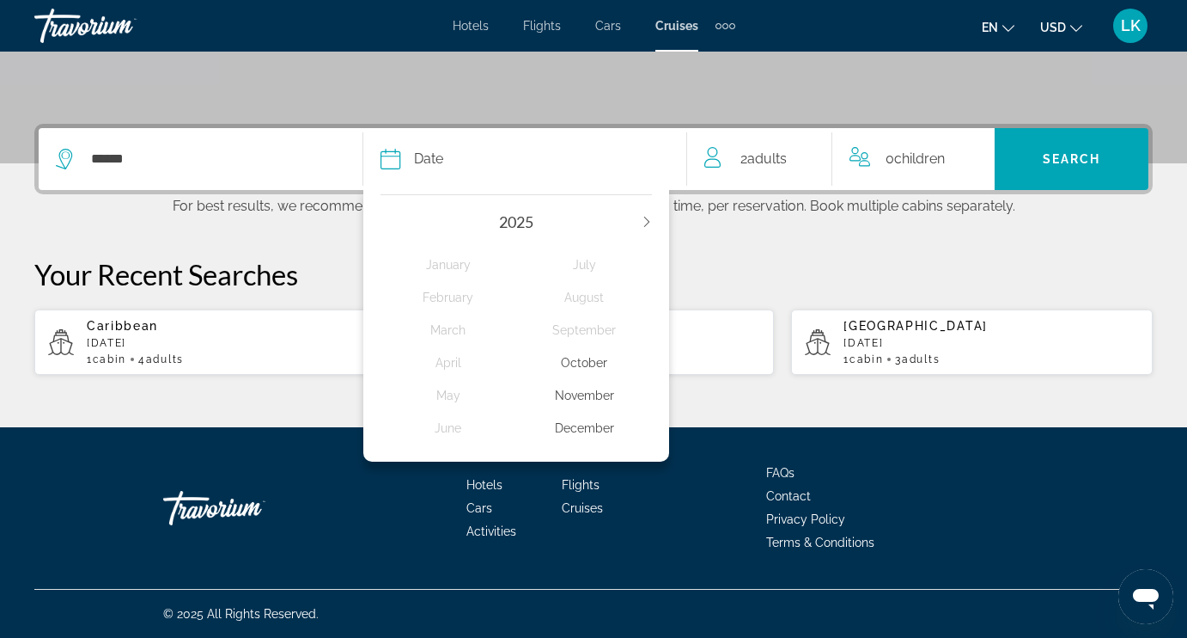
click at [646, 220] on icon "Next year" at bounding box center [647, 222] width 10 height 10
click at [449, 407] on div "May" at bounding box center [449, 395] width 136 height 31
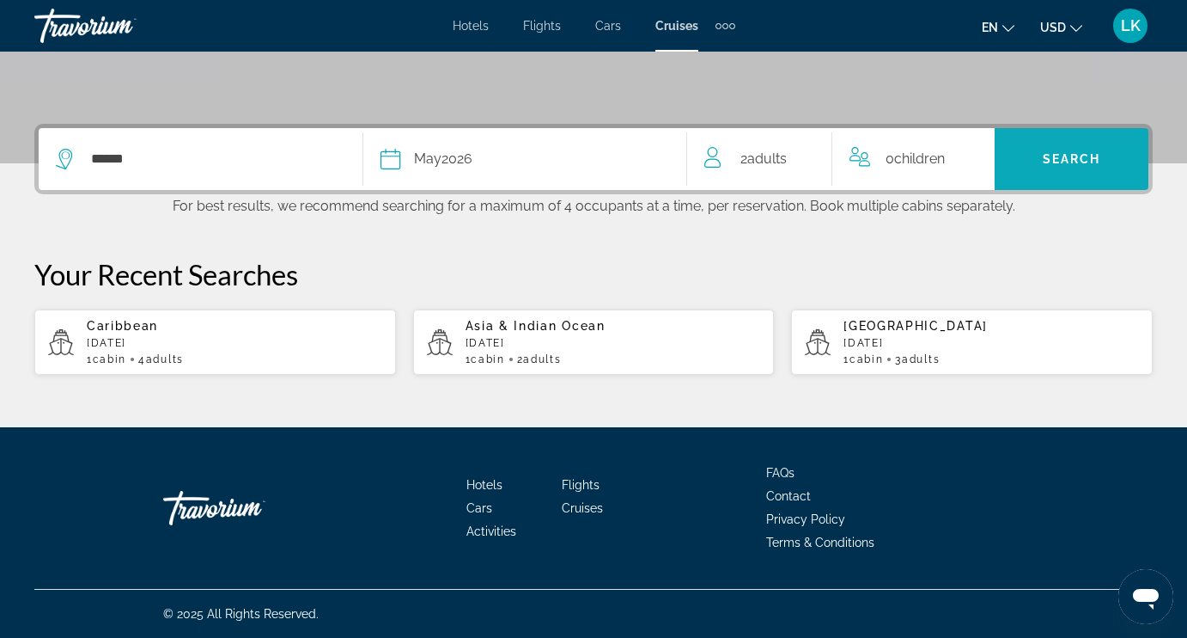
click at [1108, 152] on span "Search" at bounding box center [1072, 158] width 154 height 41
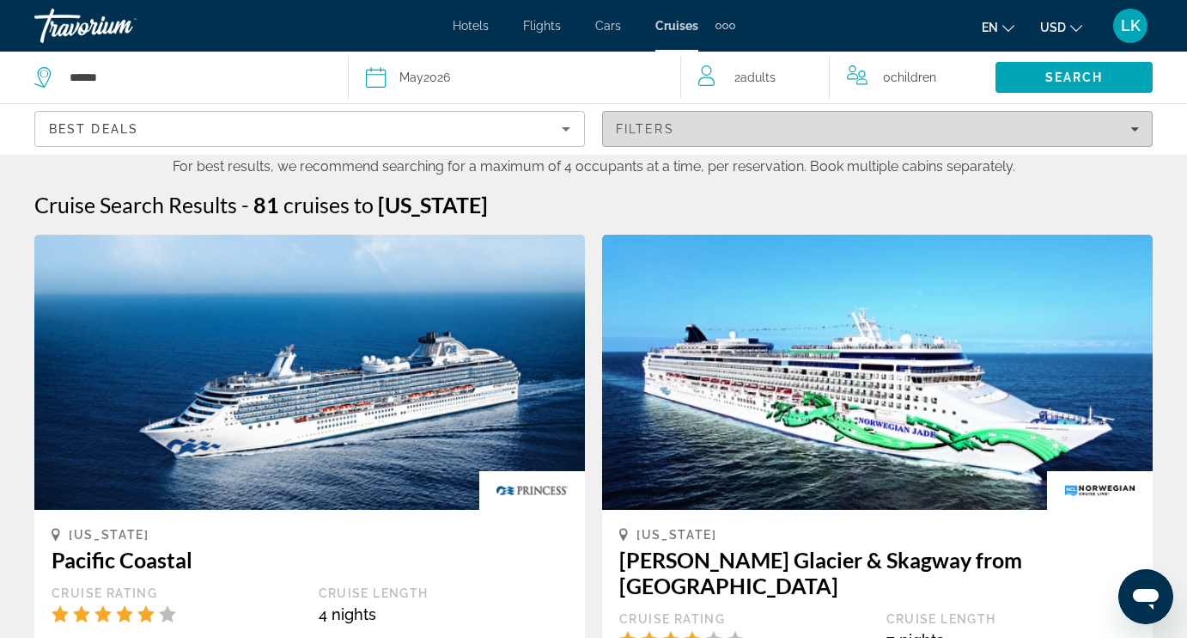
click at [753, 141] on span "Filters" at bounding box center [877, 128] width 549 height 41
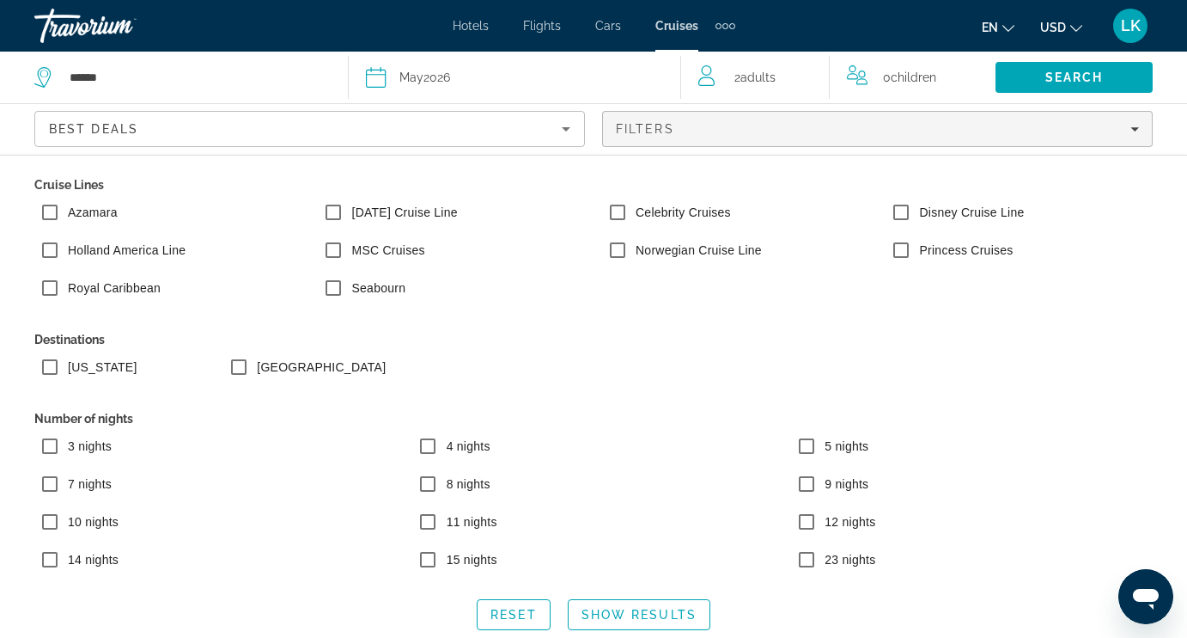
scroll to position [80, 0]
click at [665, 615] on span "Show Results" at bounding box center [639, 614] width 115 height 14
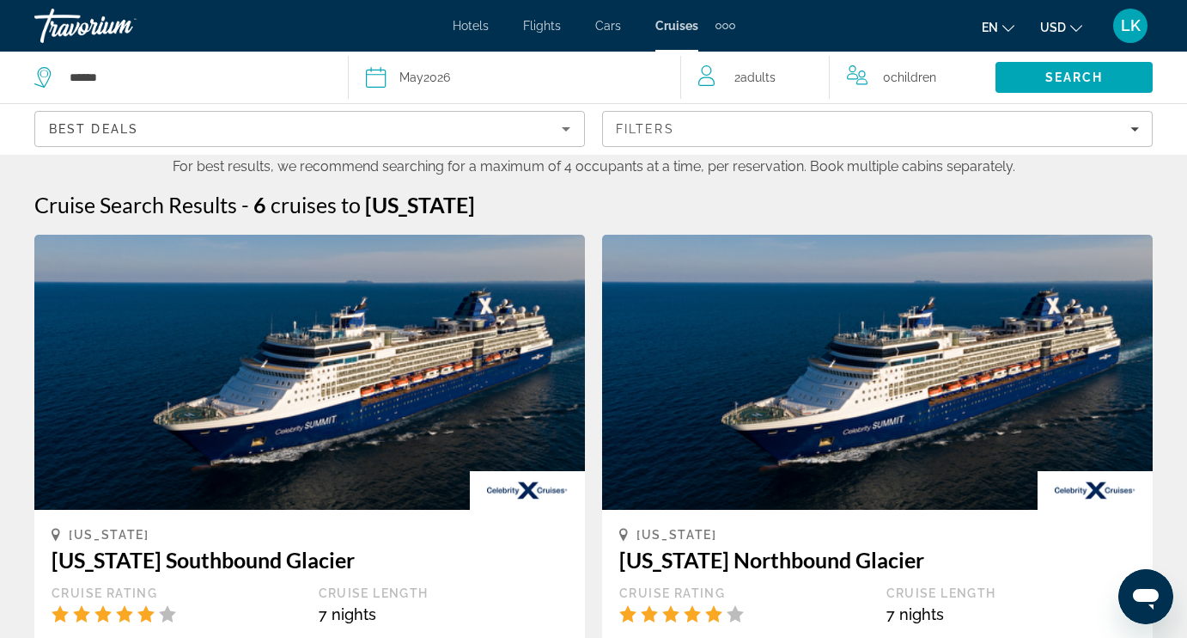
scroll to position [0, 0]
